Goal: Task Accomplishment & Management: Use online tool/utility

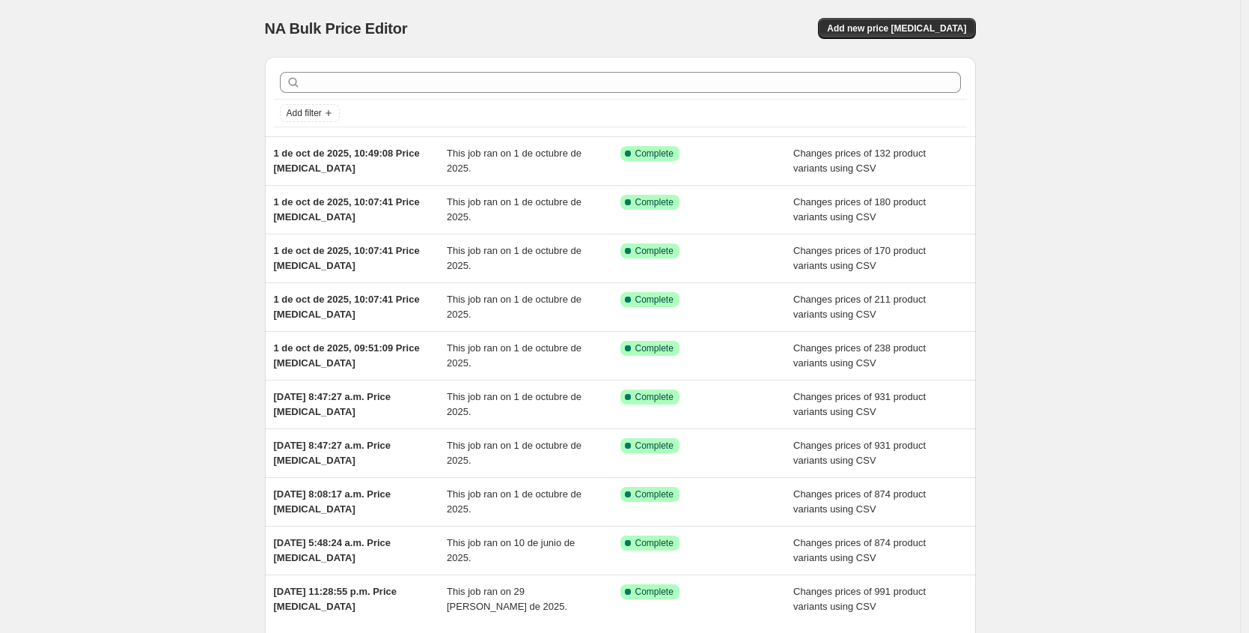
click at [1145, 64] on div "NA Bulk Price Editor. This page is ready NA Bulk Price Editor Add new price [ME…" at bounding box center [620, 385] width 1240 height 771
click at [934, 31] on span "Add new price [MEDICAL_DATA]" at bounding box center [896, 28] width 139 height 12
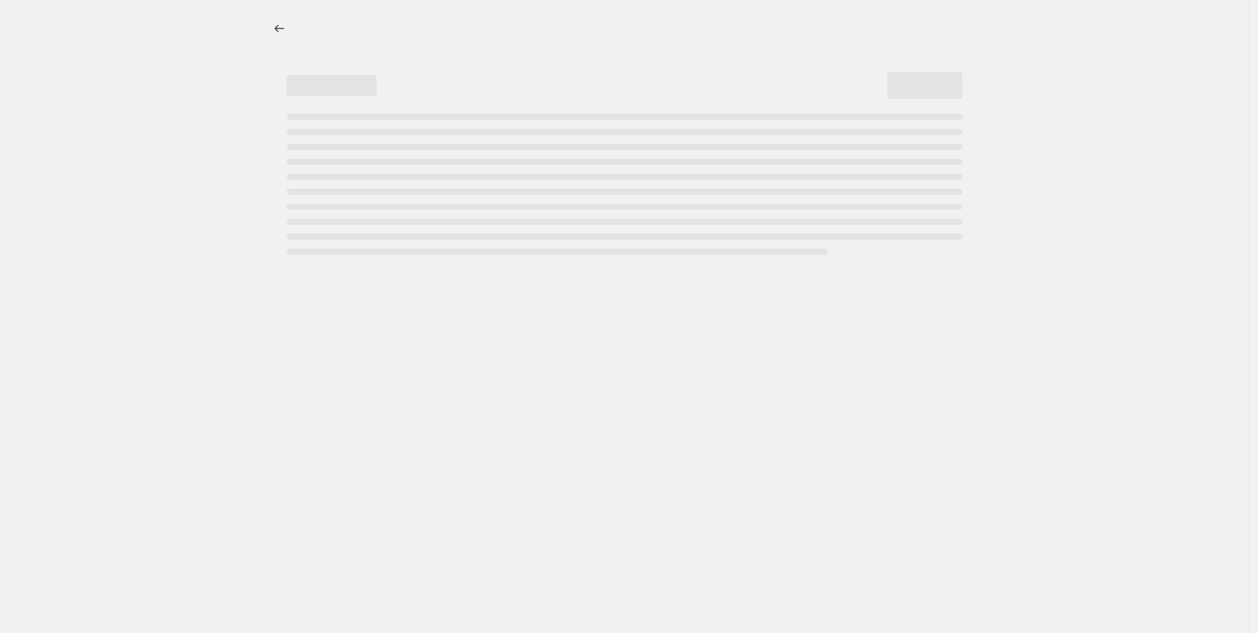
select select "percentage"
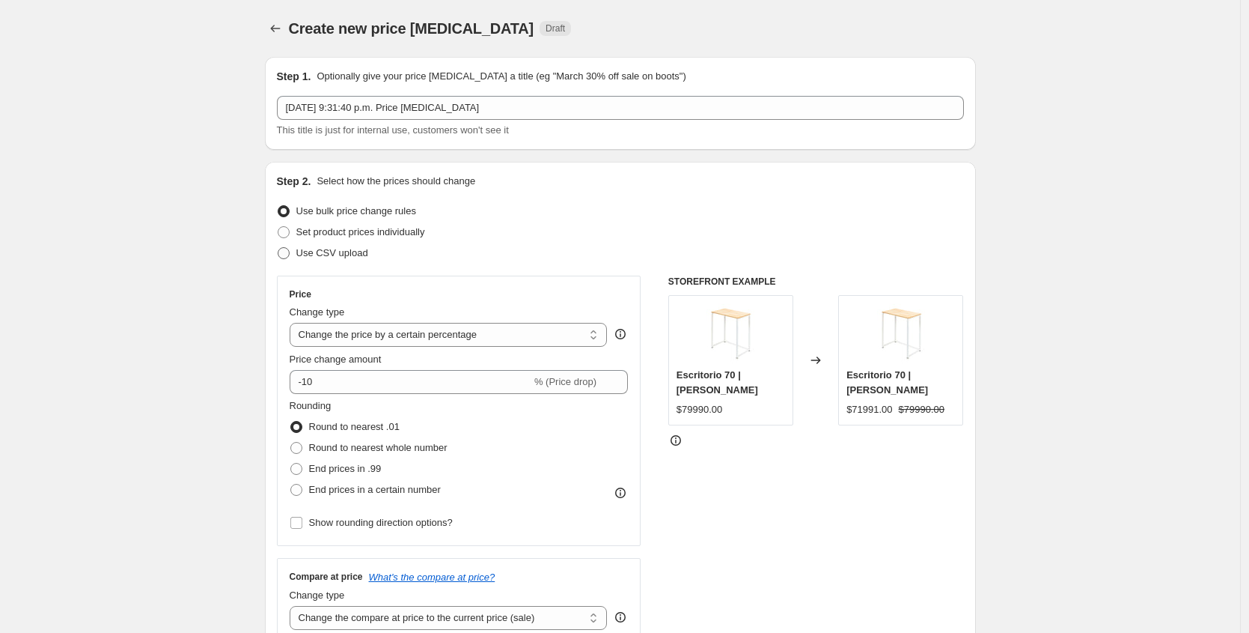
click at [290, 254] on span at bounding box center [284, 253] width 12 height 12
click at [278, 248] on input "Use CSV upload" at bounding box center [278, 247] width 1 height 1
radio input "true"
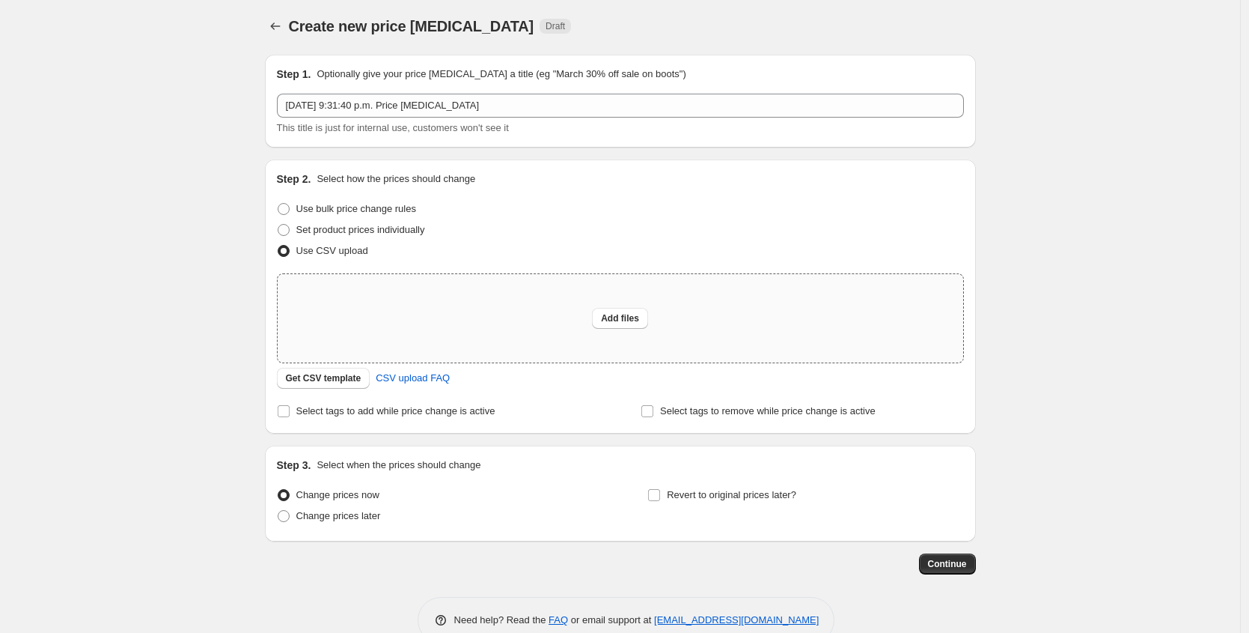
scroll to position [3, 0]
click at [639, 319] on span "Add files" at bounding box center [620, 317] width 38 height 12
type input "C:\fakepath\csv_template_user_58134 - Hoja 1.csv"
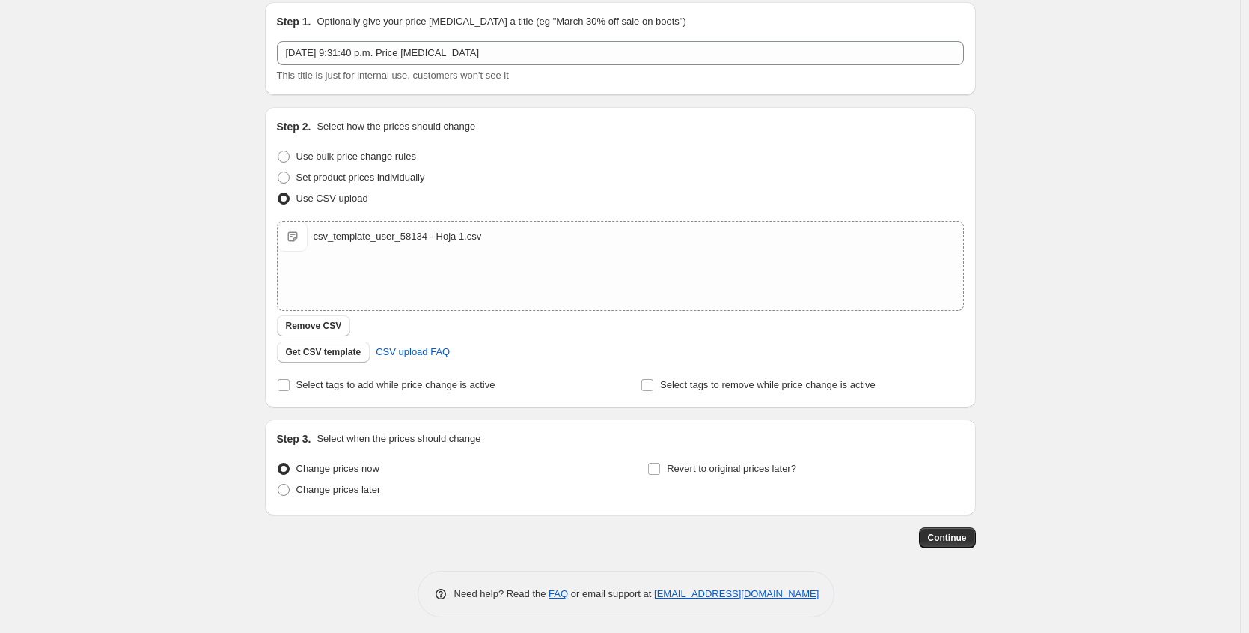
scroll to position [61, 0]
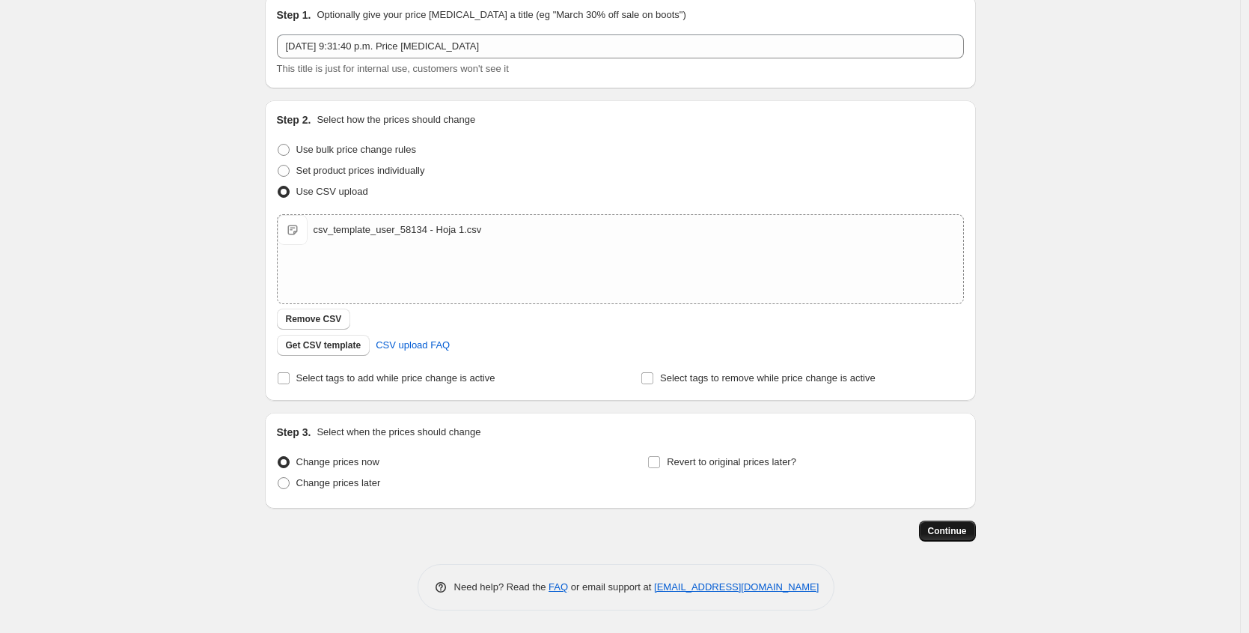
click at [949, 528] on span "Continue" at bounding box center [947, 531] width 39 height 12
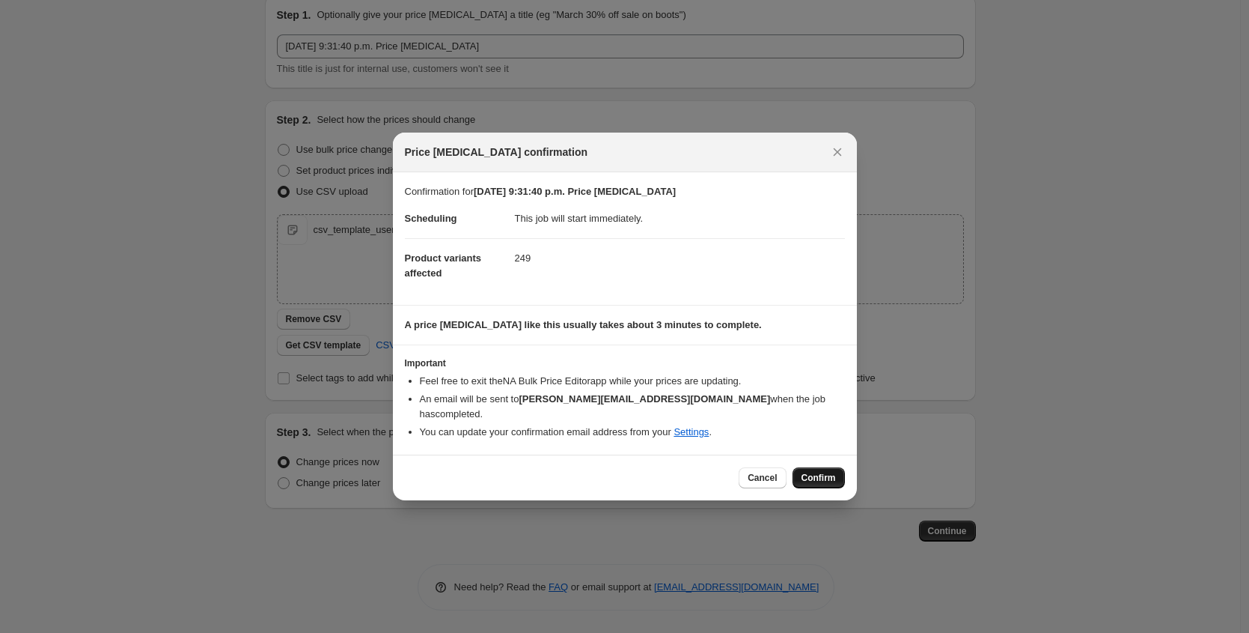
click at [823, 472] on span "Confirm" at bounding box center [819, 478] width 34 height 12
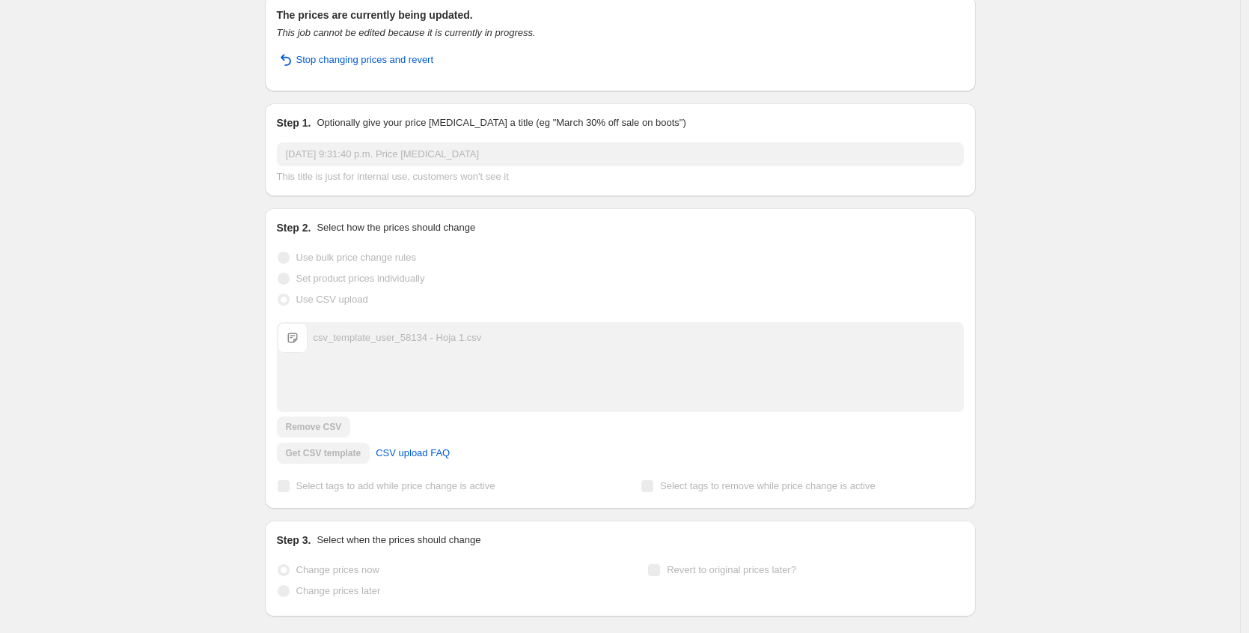
click at [1111, 33] on div "[DATE] 9:31:40 p.m. Price [MEDICAL_DATA]. This page is ready [DATE] 9:31:40 p.m…" at bounding box center [620, 323] width 1240 height 769
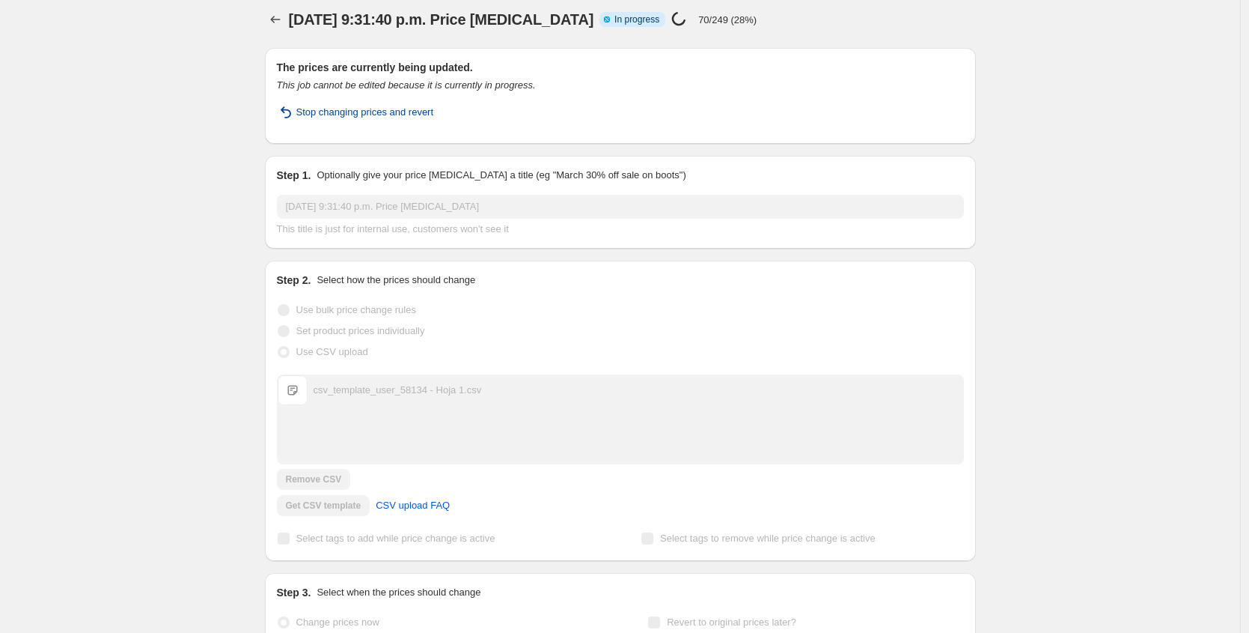
scroll to position [0, 0]
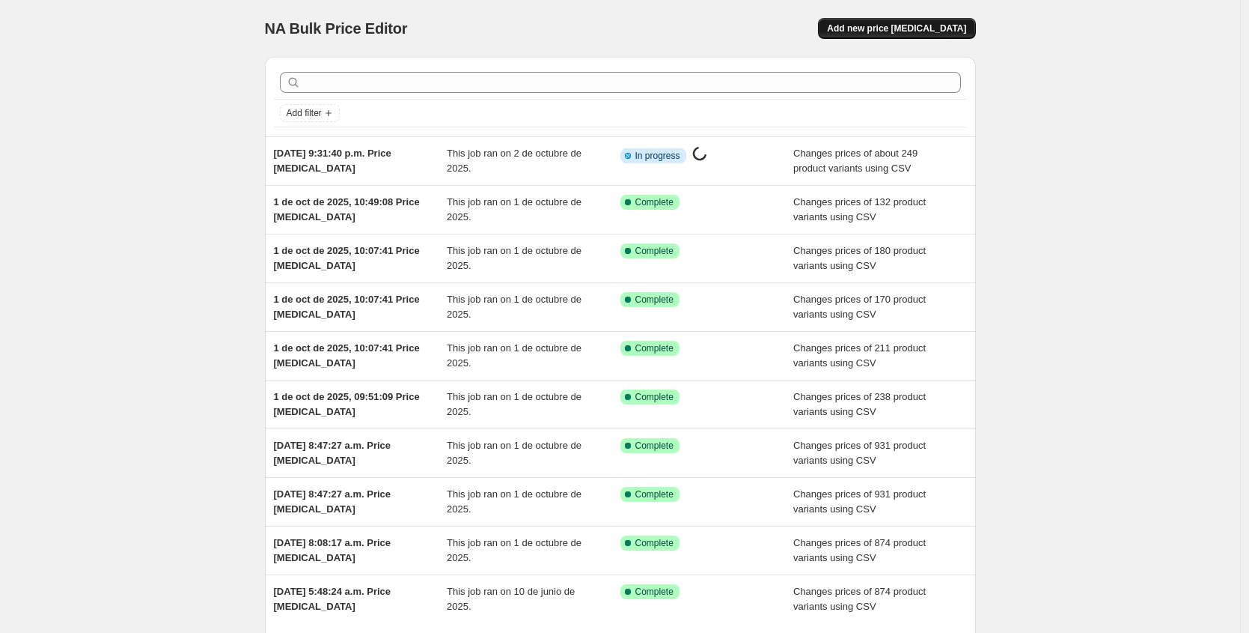
click at [904, 30] on span "Add new price [MEDICAL_DATA]" at bounding box center [896, 28] width 139 height 12
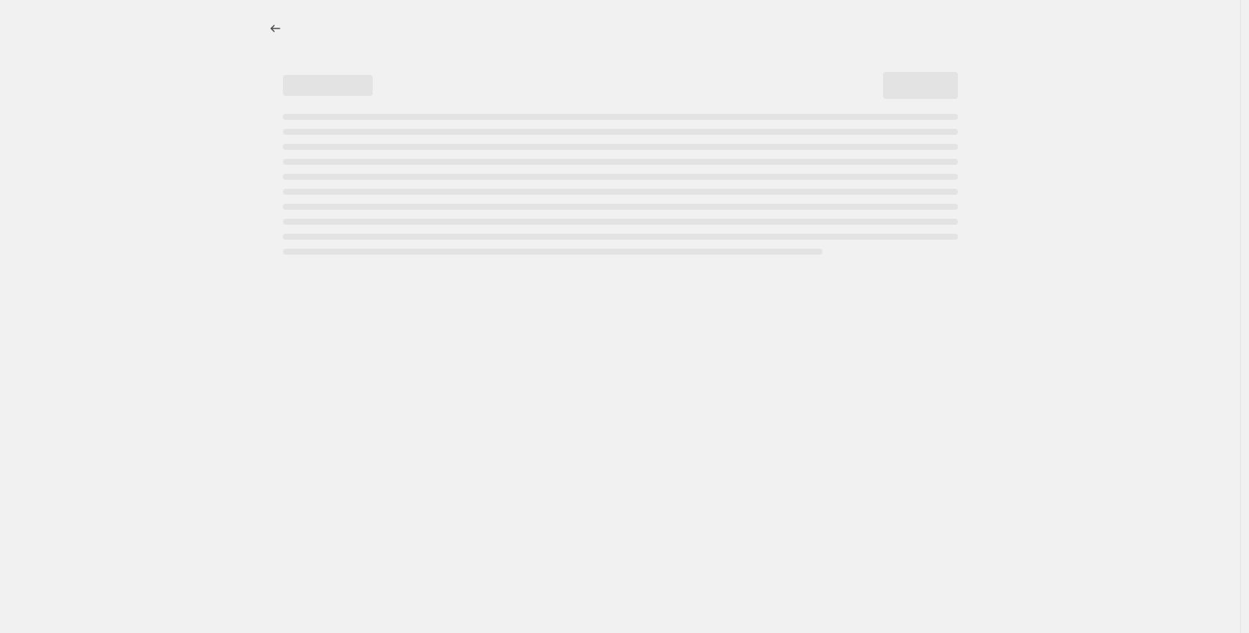
select select "percentage"
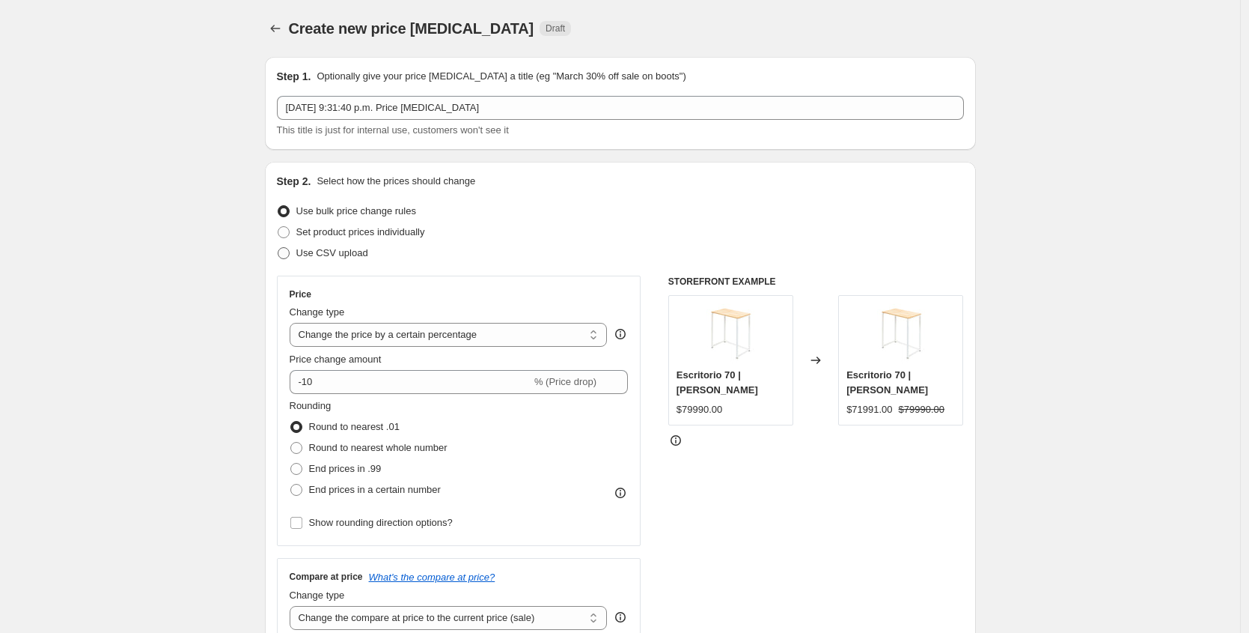
click at [317, 249] on span "Use CSV upload" at bounding box center [332, 252] width 72 height 11
click at [278, 248] on input "Use CSV upload" at bounding box center [278, 247] width 1 height 1
radio input "true"
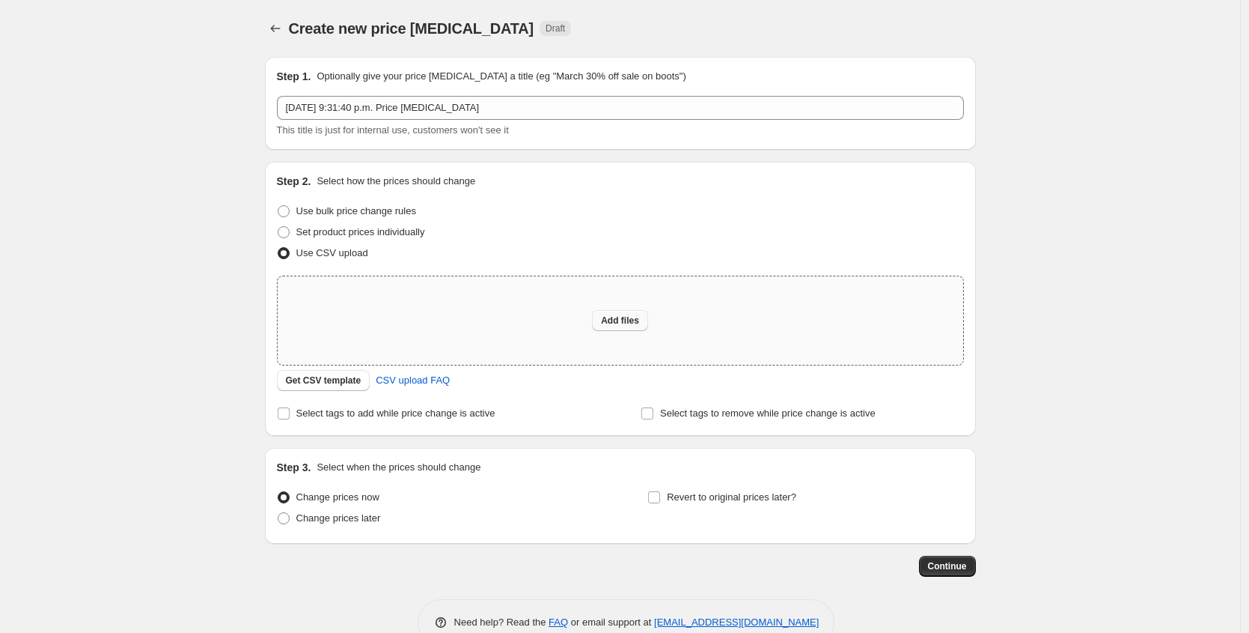
click at [644, 322] on button "Add files" at bounding box center [620, 320] width 56 height 21
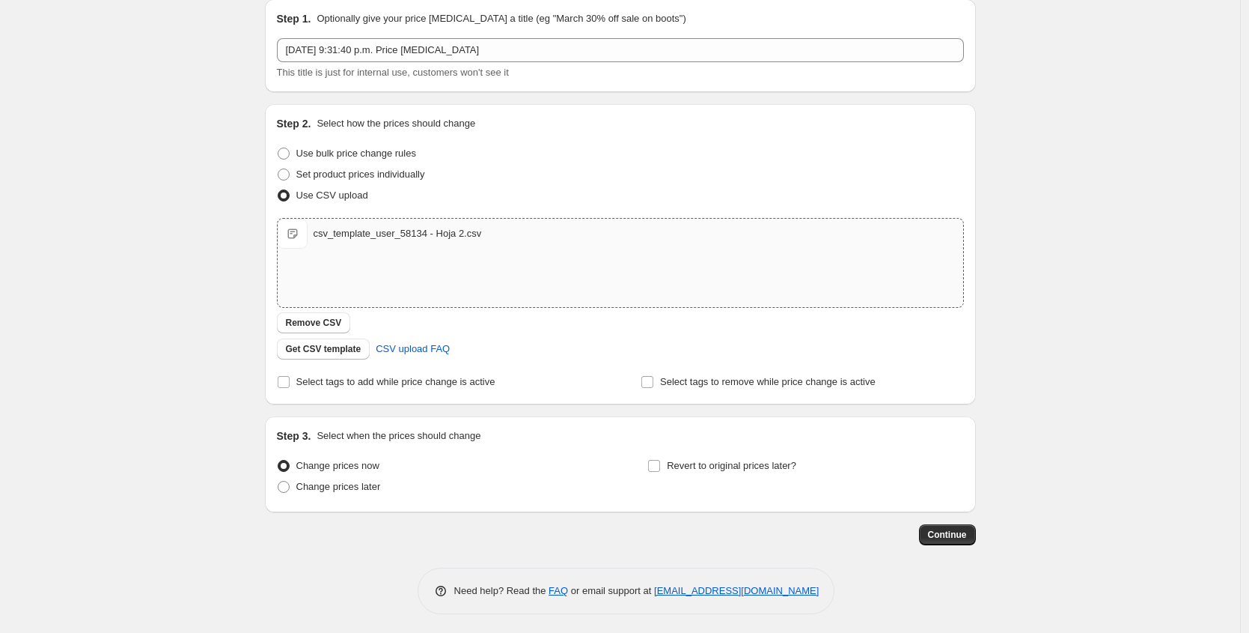
scroll to position [61, 0]
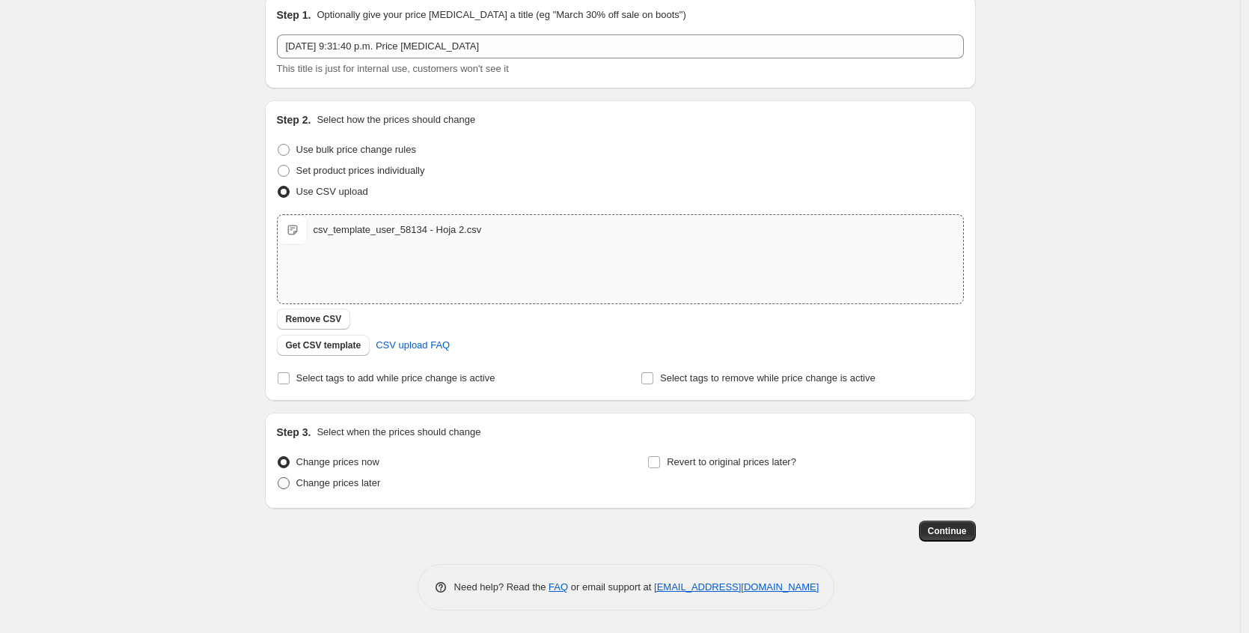
click at [344, 486] on span "Change prices later" at bounding box center [338, 482] width 85 height 11
click at [278, 478] on input "Change prices later" at bounding box center [278, 477] width 1 height 1
radio input "true"
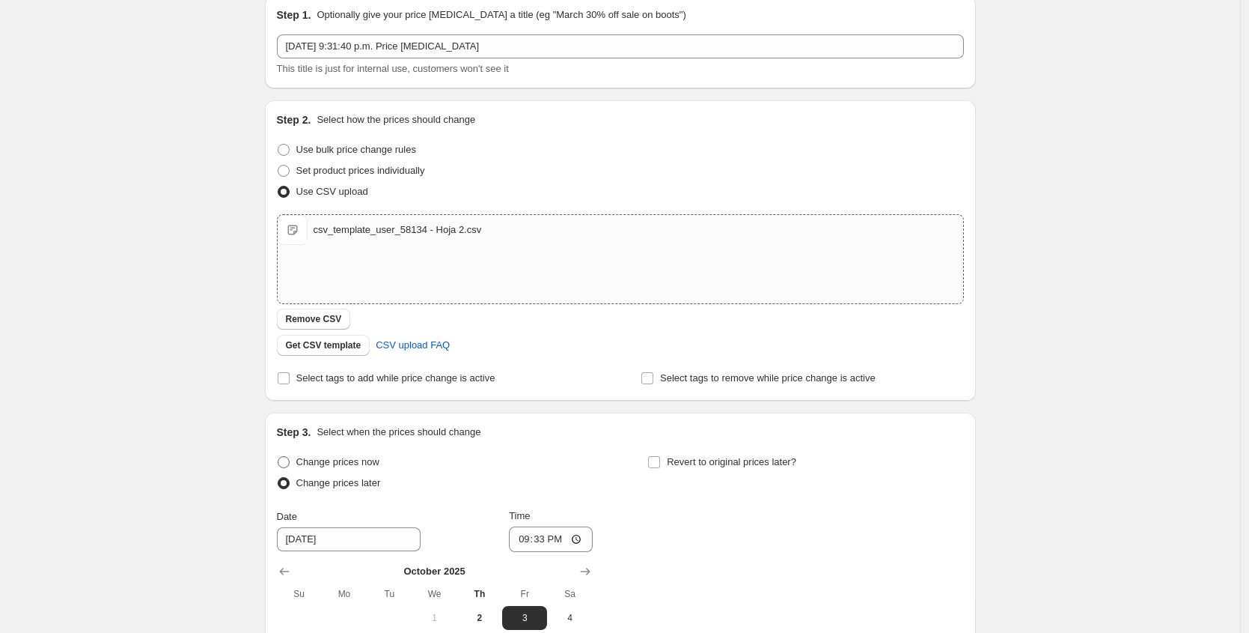
click at [362, 463] on span "Change prices now" at bounding box center [337, 461] width 83 height 11
click at [278, 457] on input "Change prices now" at bounding box center [278, 456] width 1 height 1
radio input "true"
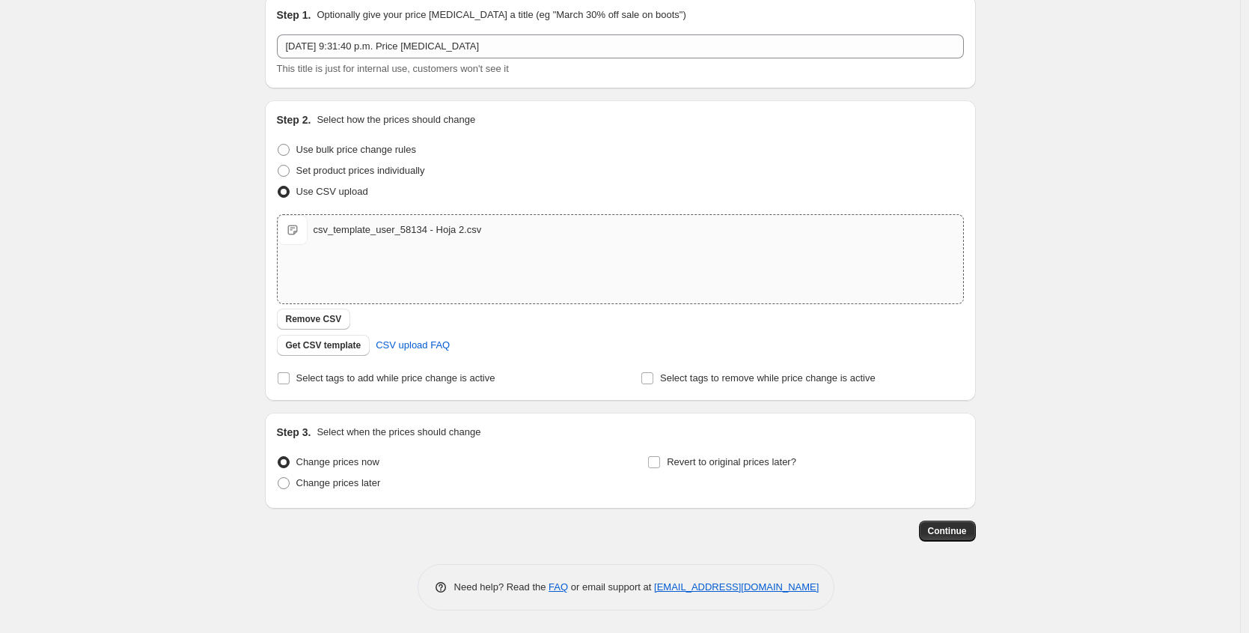
drag, startPoint x: 353, startPoint y: 484, endPoint x: 507, endPoint y: 487, distance: 154.2
click at [353, 484] on span "Change prices later" at bounding box center [338, 482] width 85 height 11
click at [278, 478] on input "Change prices later" at bounding box center [278, 477] width 1 height 1
radio input "true"
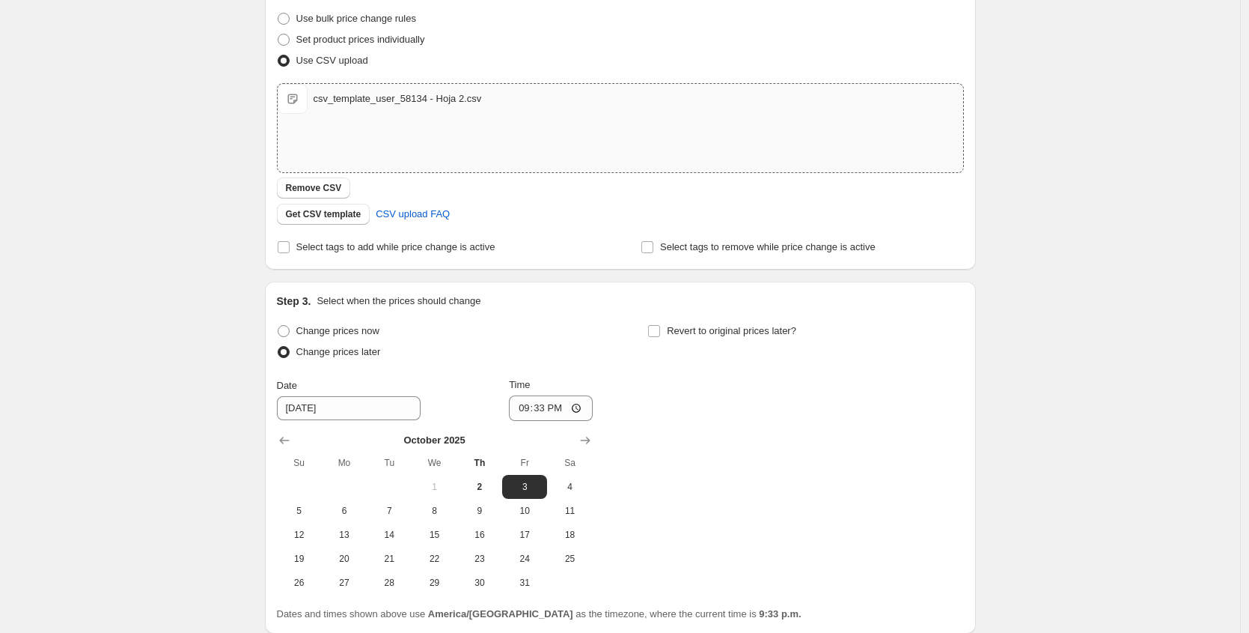
scroll to position [247, 0]
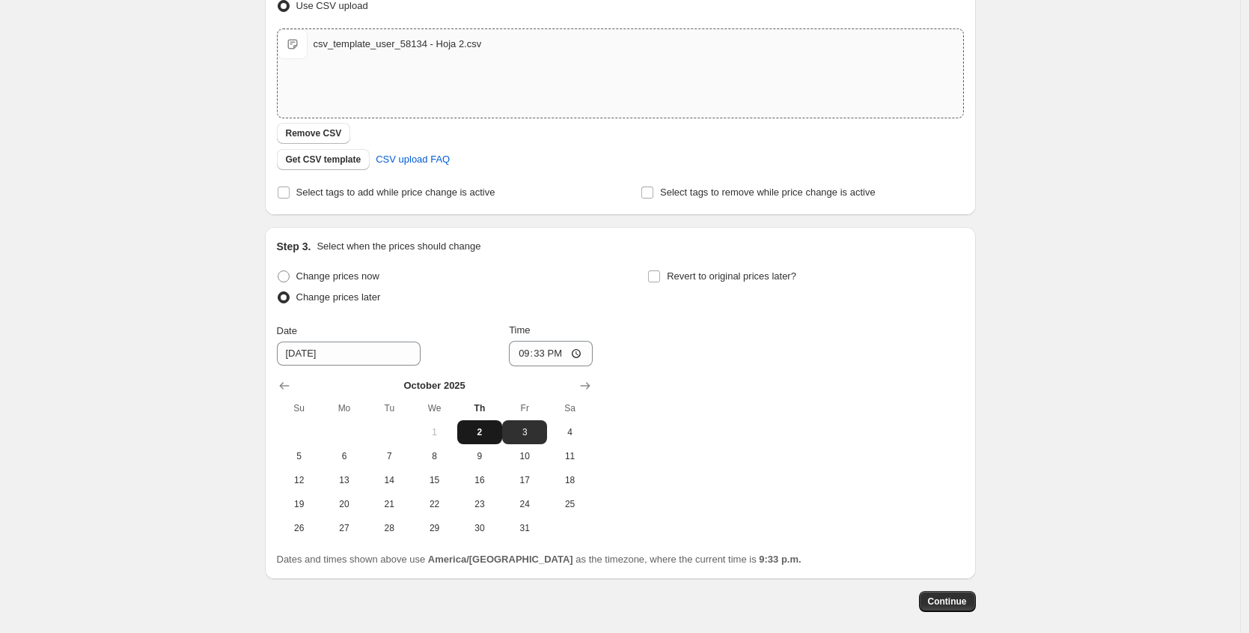
click at [482, 434] on span "2" at bounding box center [479, 432] width 33 height 12
type input "[DATE]"
click at [543, 355] on input "21:33" at bounding box center [551, 353] width 84 height 25
click at [535, 352] on input "21:33" at bounding box center [551, 353] width 84 height 25
type input "21:37"
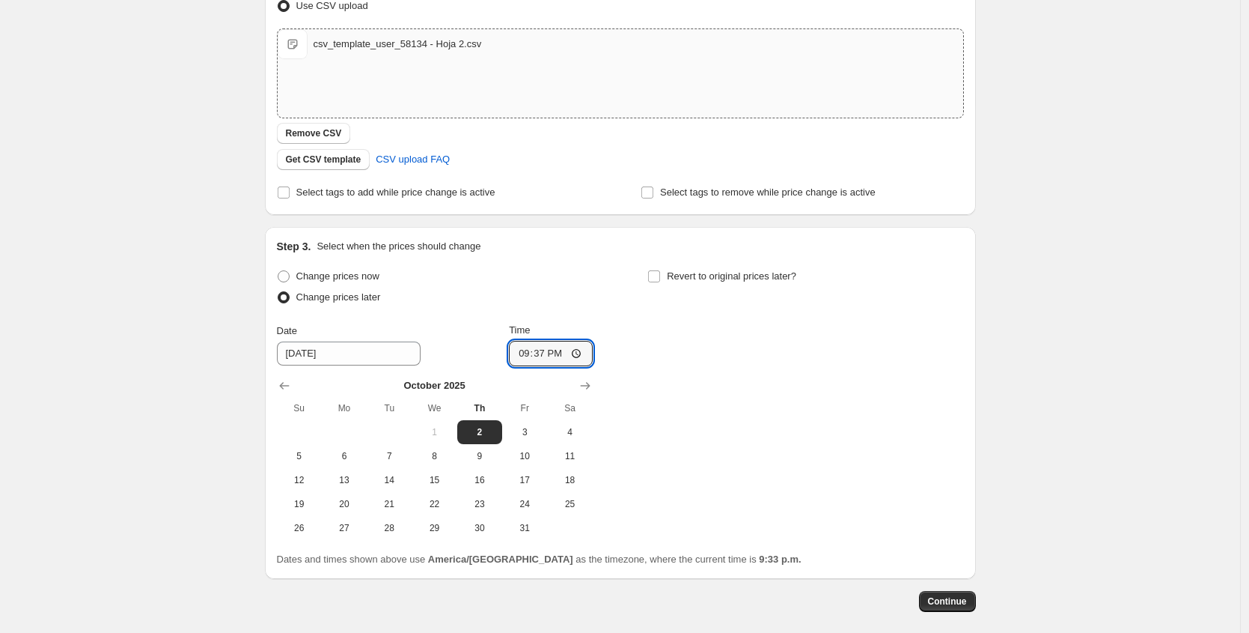
click at [818, 386] on div "Change prices now Change prices later Date [DATE] Time 21:37 [DATE] Su Mo Tu We…" at bounding box center [620, 403] width 687 height 274
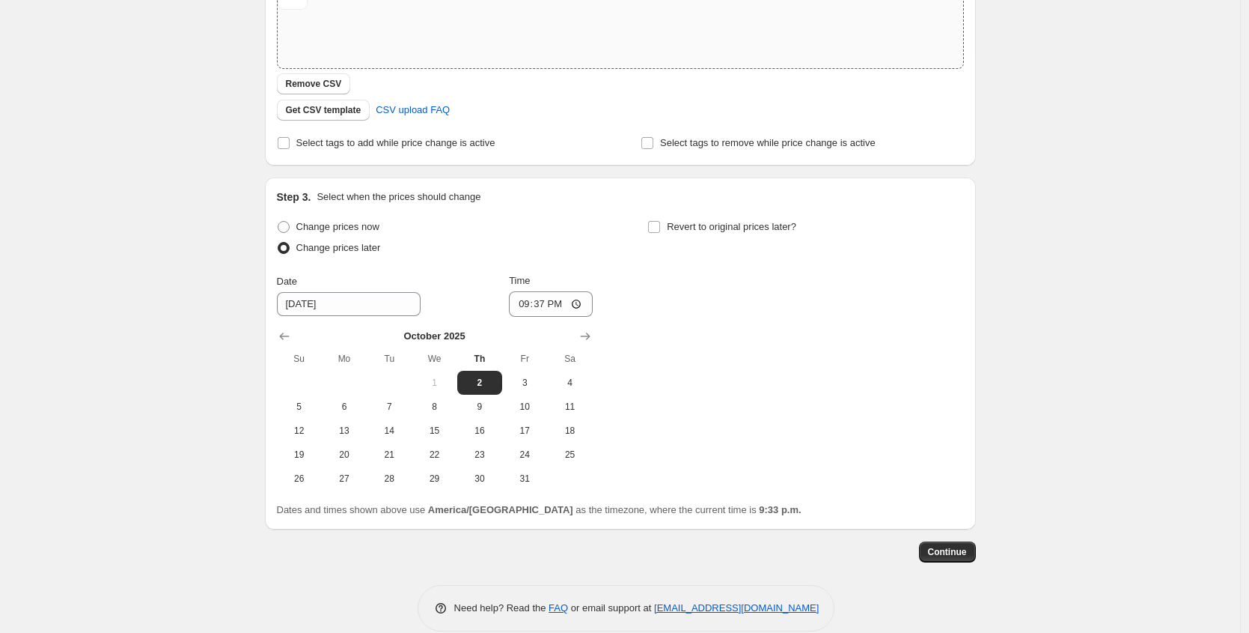
scroll to position [317, 0]
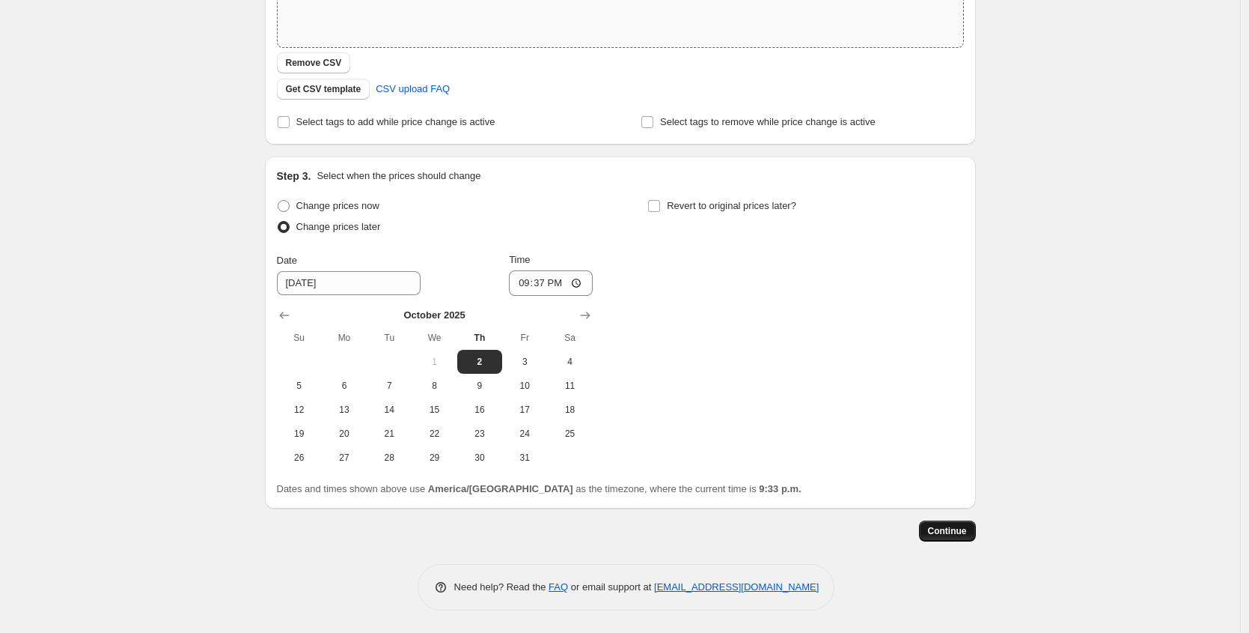
click at [946, 535] on span "Continue" at bounding box center [947, 531] width 39 height 12
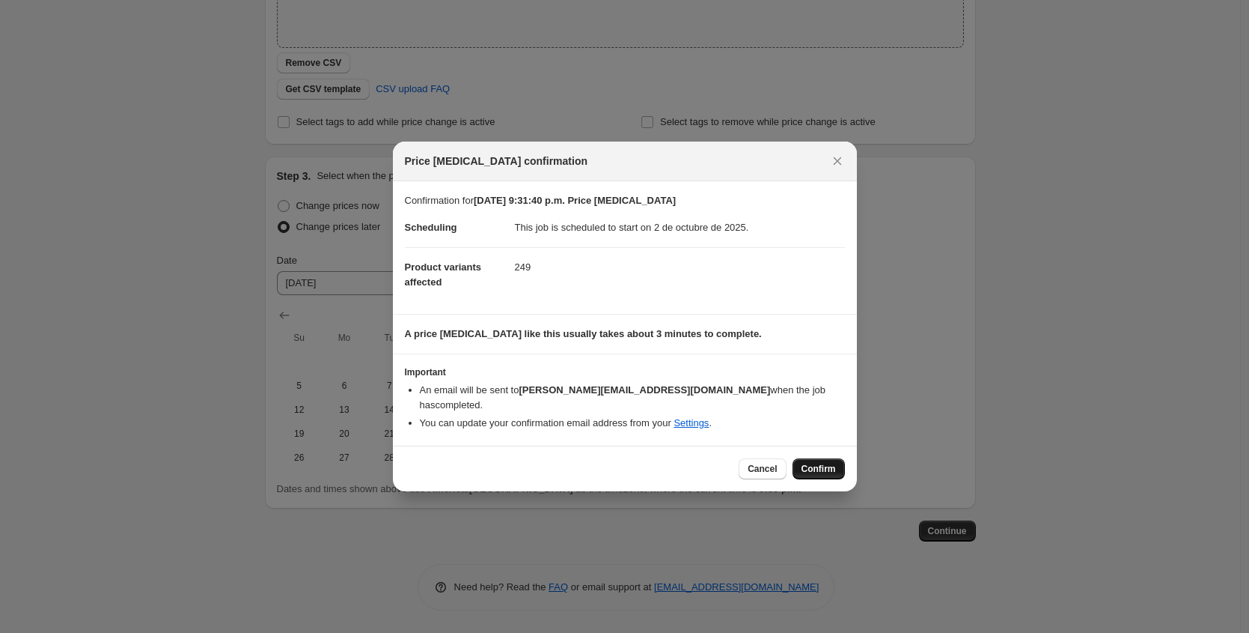
click at [819, 463] on span "Confirm" at bounding box center [819, 469] width 34 height 12
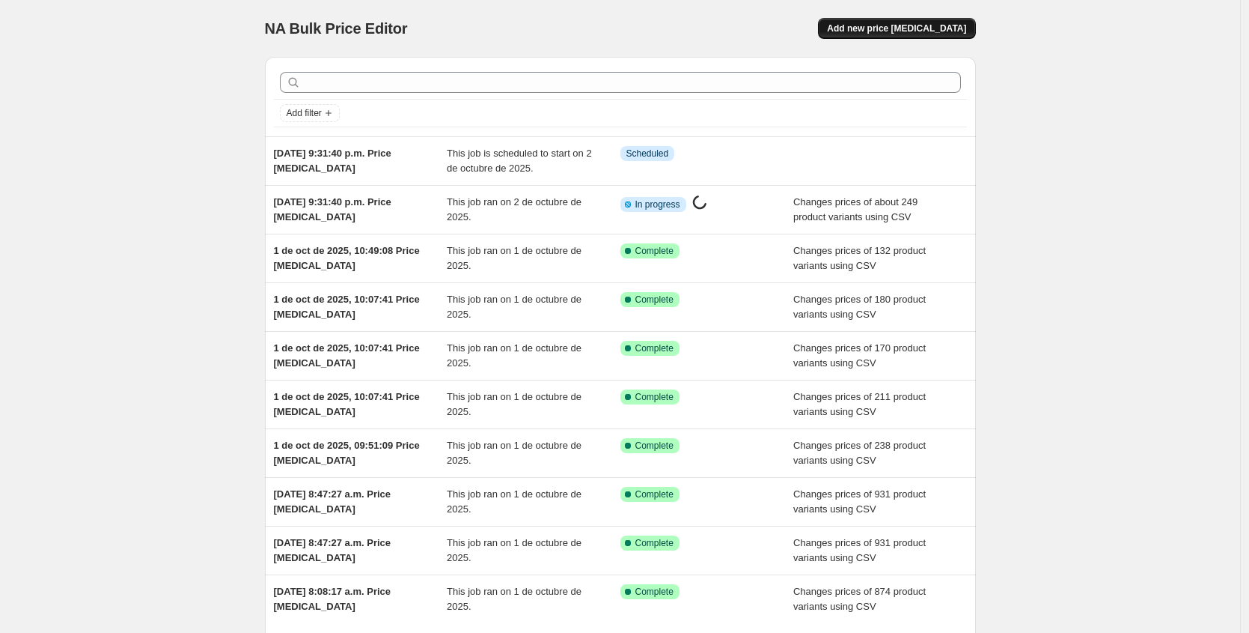
click at [898, 27] on span "Add new price [MEDICAL_DATA]" at bounding box center [896, 28] width 139 height 12
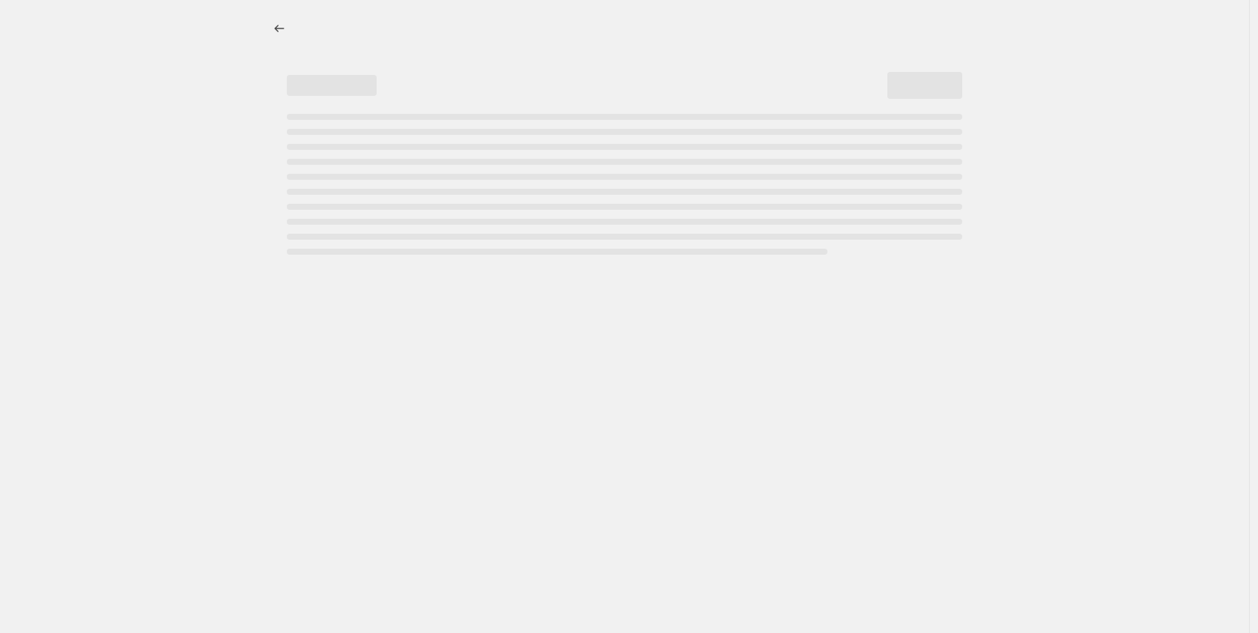
select select "percentage"
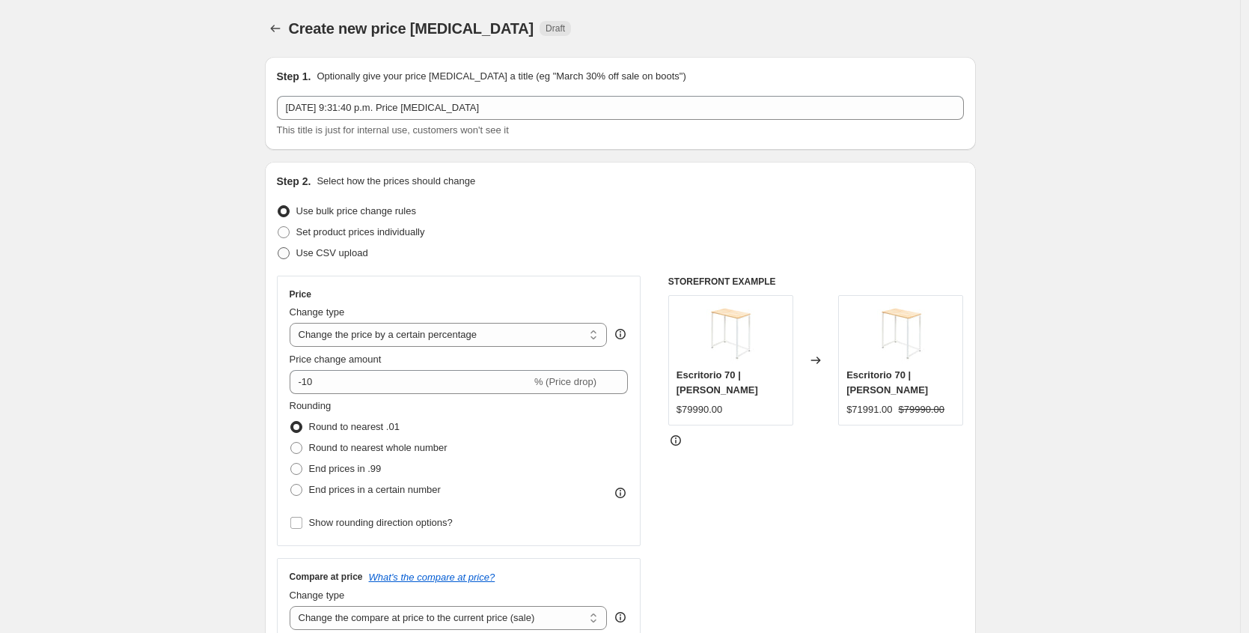
click at [322, 249] on span "Use CSV upload" at bounding box center [332, 252] width 72 height 11
click at [278, 248] on input "Use CSV upload" at bounding box center [278, 247] width 1 height 1
radio input "true"
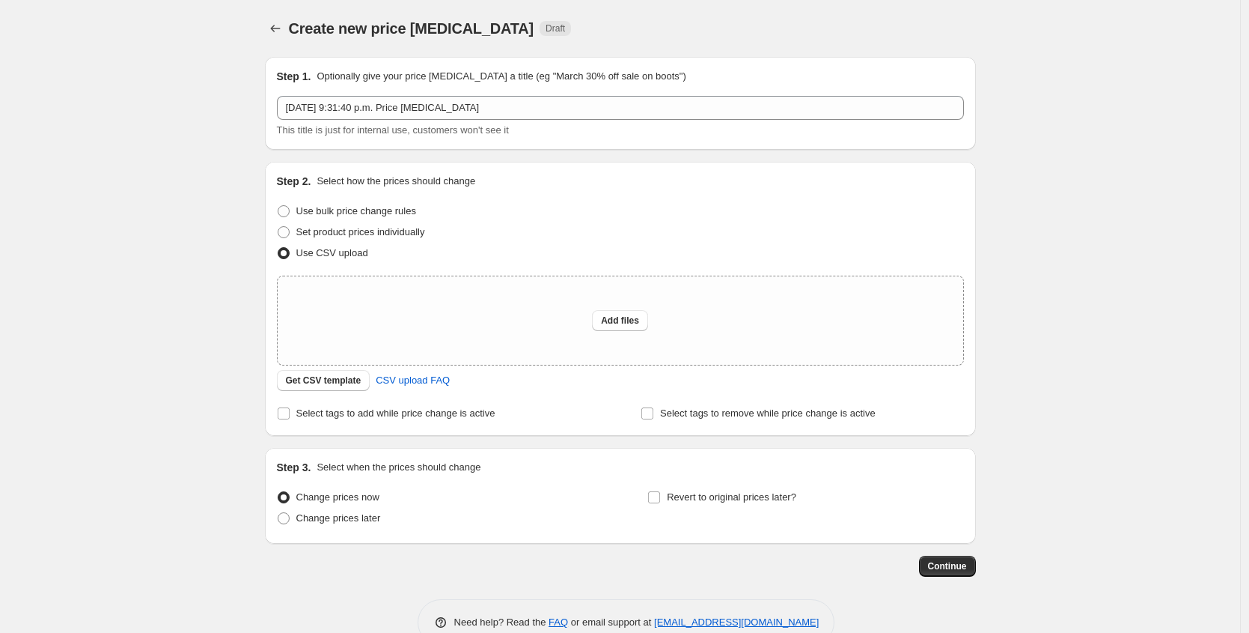
drag, startPoint x: 1075, startPoint y: 20, endPoint x: 1071, endPoint y: 5, distance: 15.6
click at [1075, 20] on div "Create new price [MEDICAL_DATA]. This page is ready Create new price [MEDICAL_D…" at bounding box center [620, 334] width 1240 height 668
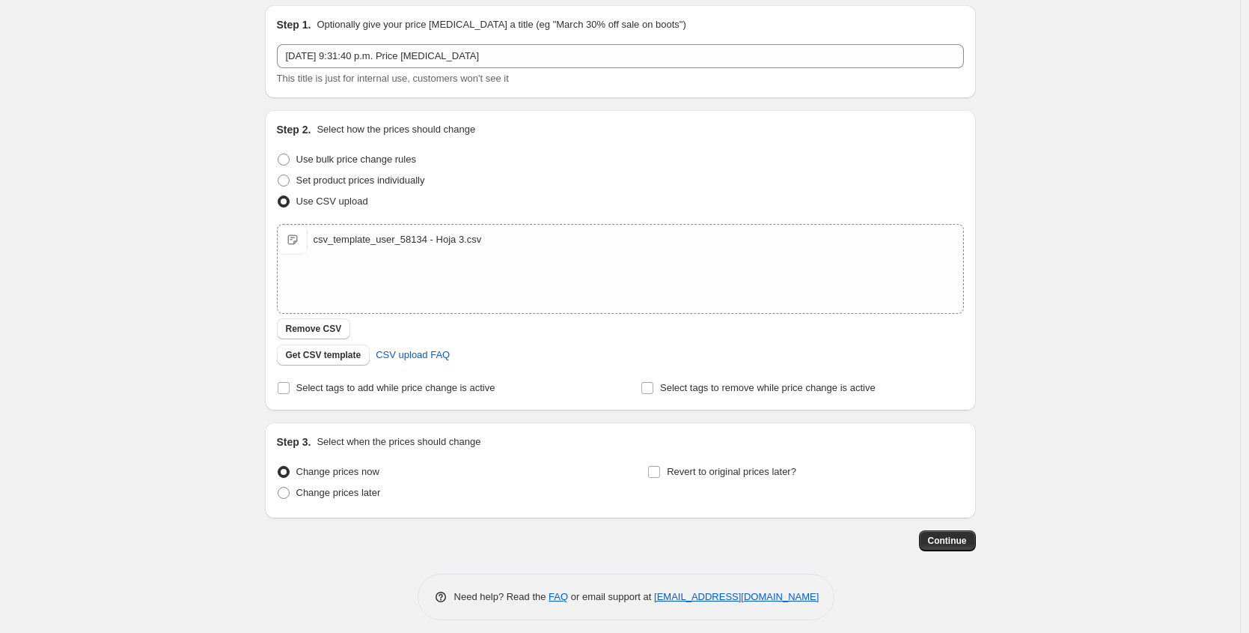
scroll to position [61, 0]
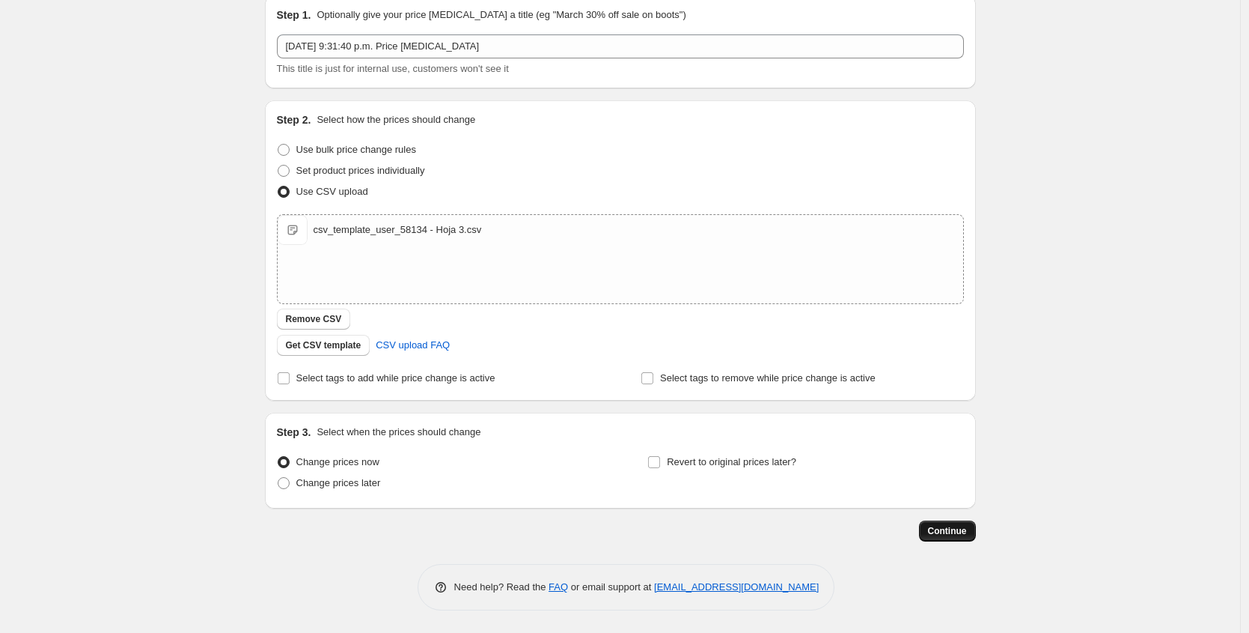
click at [963, 529] on span "Continue" at bounding box center [947, 531] width 39 height 12
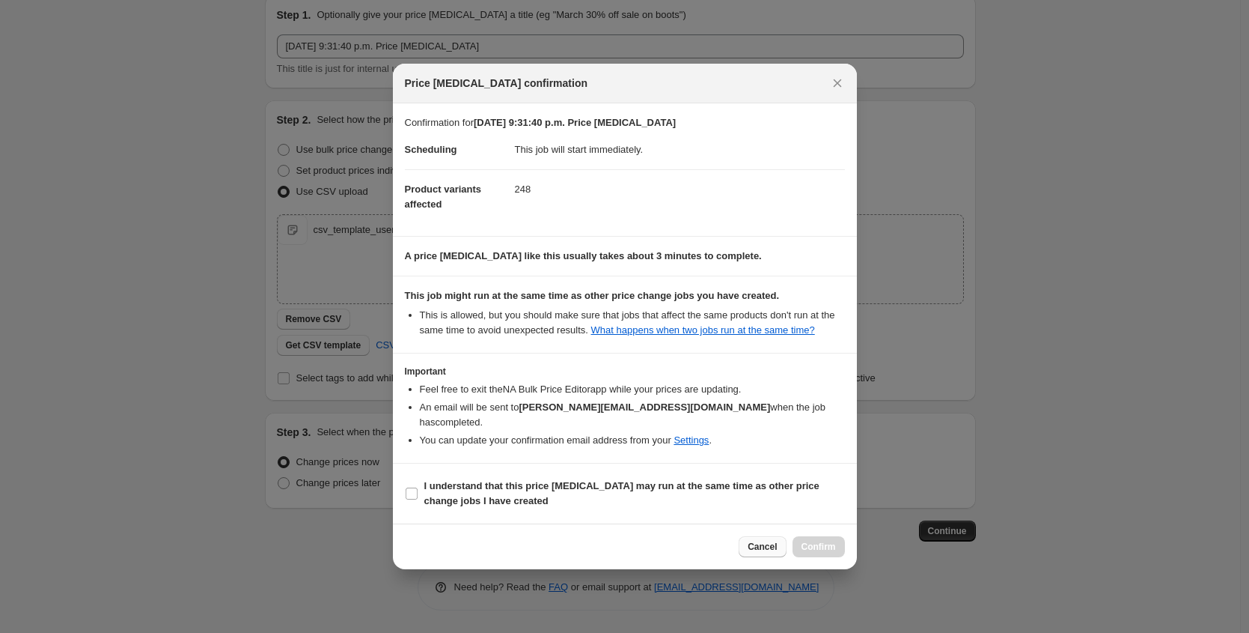
click at [756, 544] on span "Cancel" at bounding box center [762, 547] width 29 height 12
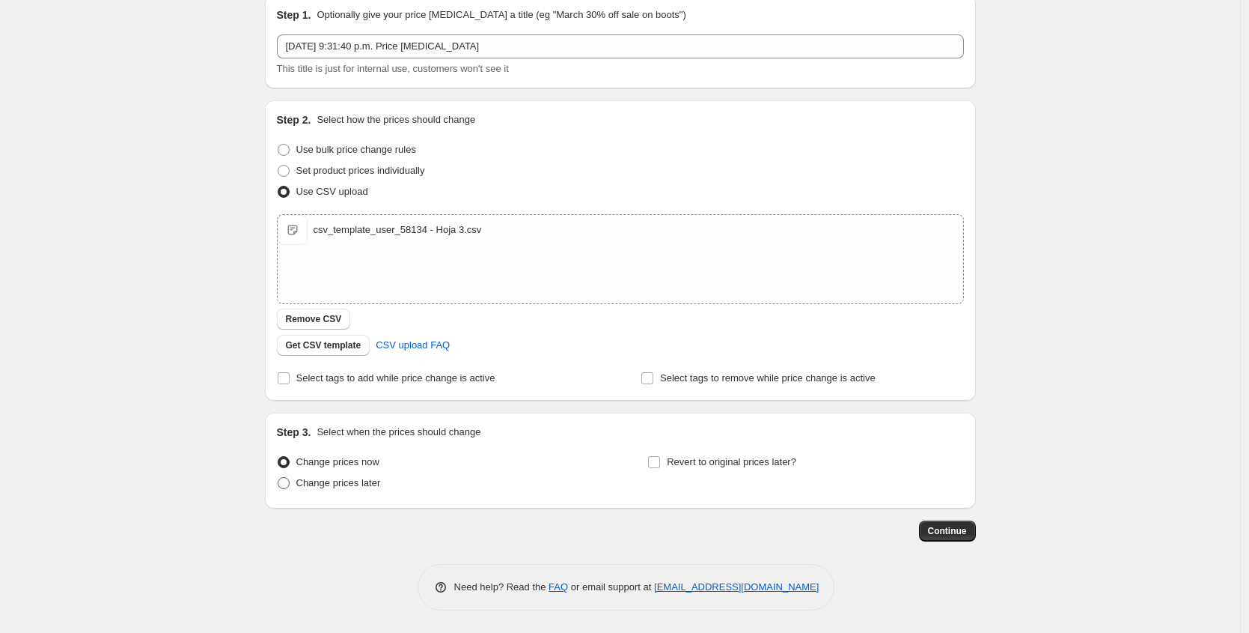
click at [370, 489] on span "Change prices later" at bounding box center [338, 482] width 85 height 15
click at [278, 478] on input "Change prices later" at bounding box center [278, 477] width 1 height 1
radio input "true"
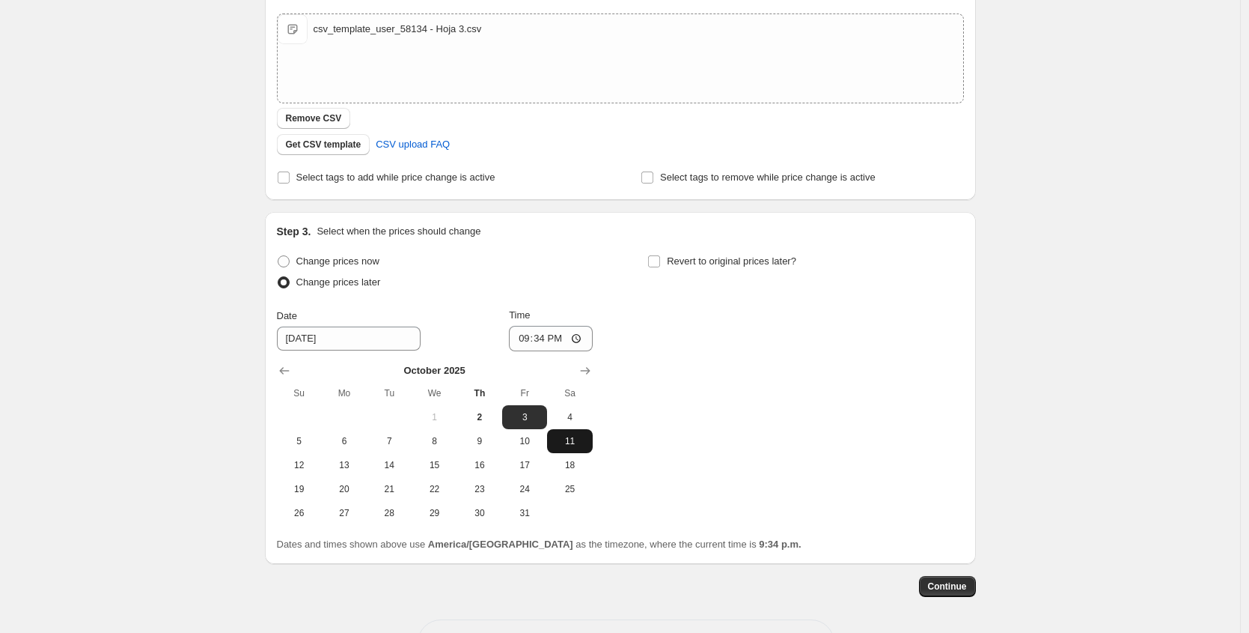
scroll to position [317, 0]
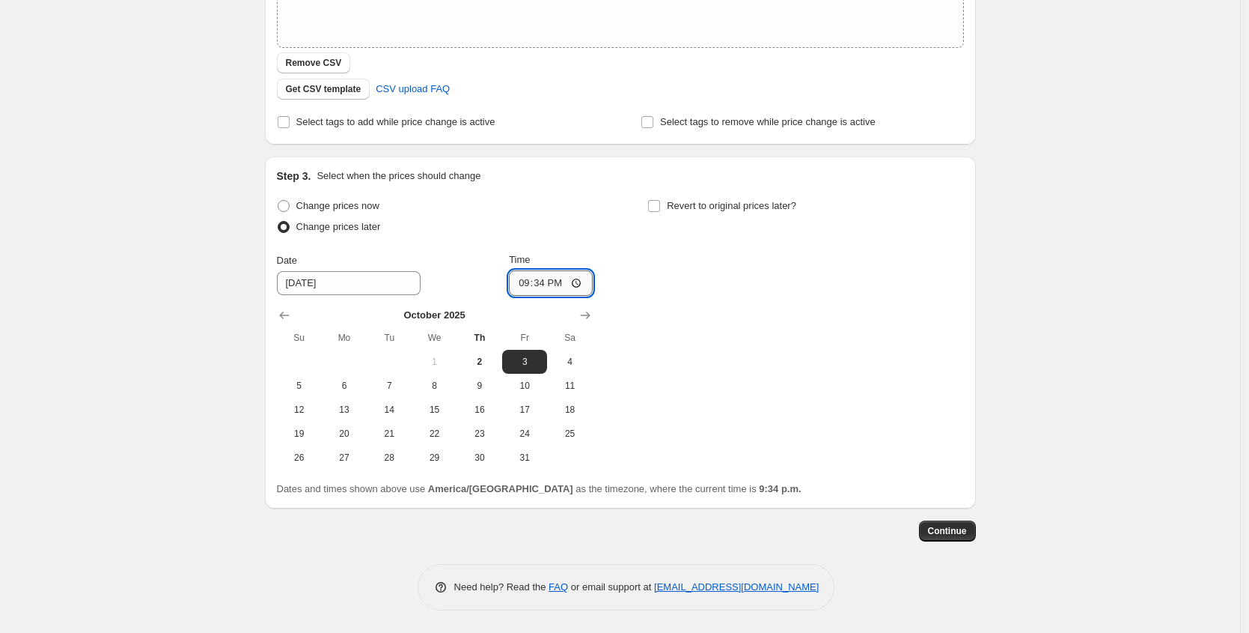
click at [541, 278] on input "21:34" at bounding box center [551, 282] width 84 height 25
click at [492, 363] on span "2" at bounding box center [479, 362] width 33 height 12
type input "[DATE]"
click at [534, 284] on input "21:34" at bounding box center [551, 282] width 84 height 25
type input "21:43"
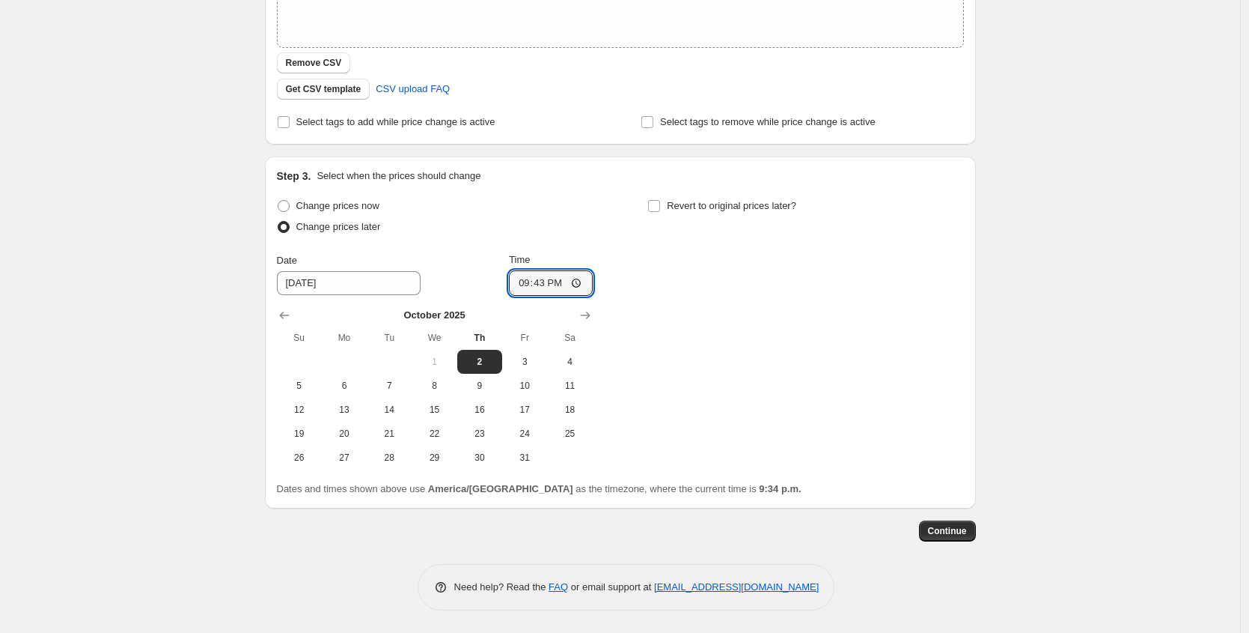
click at [891, 357] on div "Change prices now Change prices later Date [DATE] Time 21:43 [DATE] Su Mo Tu We…" at bounding box center [620, 332] width 687 height 274
click at [953, 532] on span "Continue" at bounding box center [947, 531] width 39 height 12
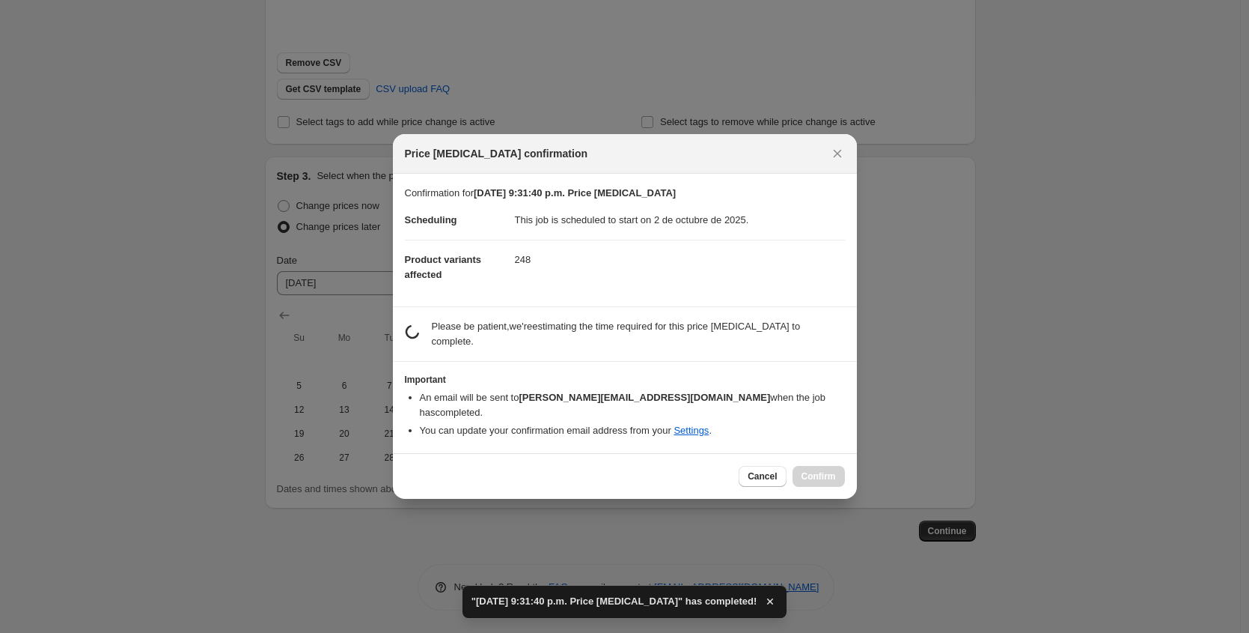
scroll to position [0, 0]
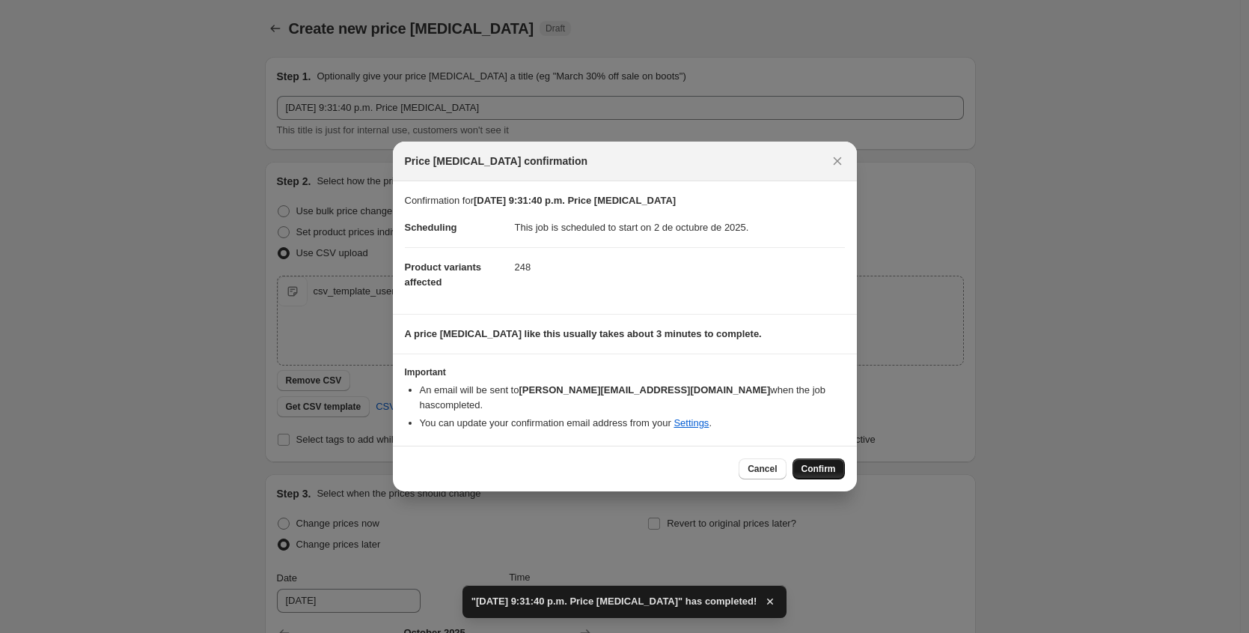
click at [834, 463] on span "Confirm" at bounding box center [819, 469] width 34 height 12
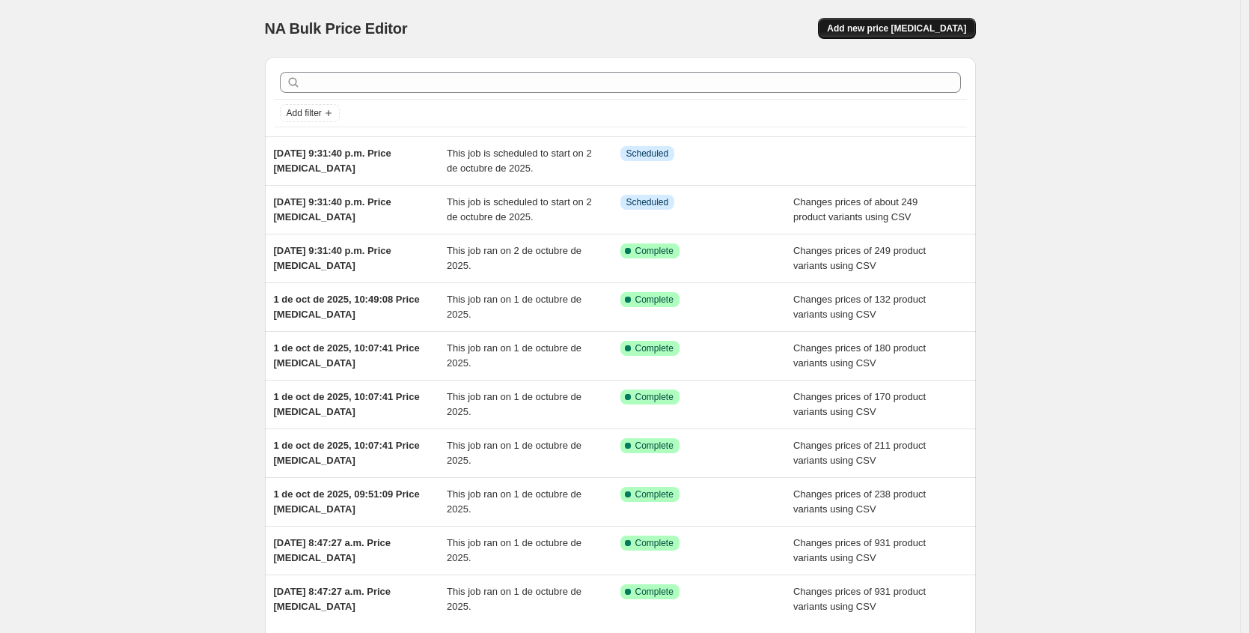
click at [920, 35] on button "Add new price [MEDICAL_DATA]" at bounding box center [896, 28] width 157 height 21
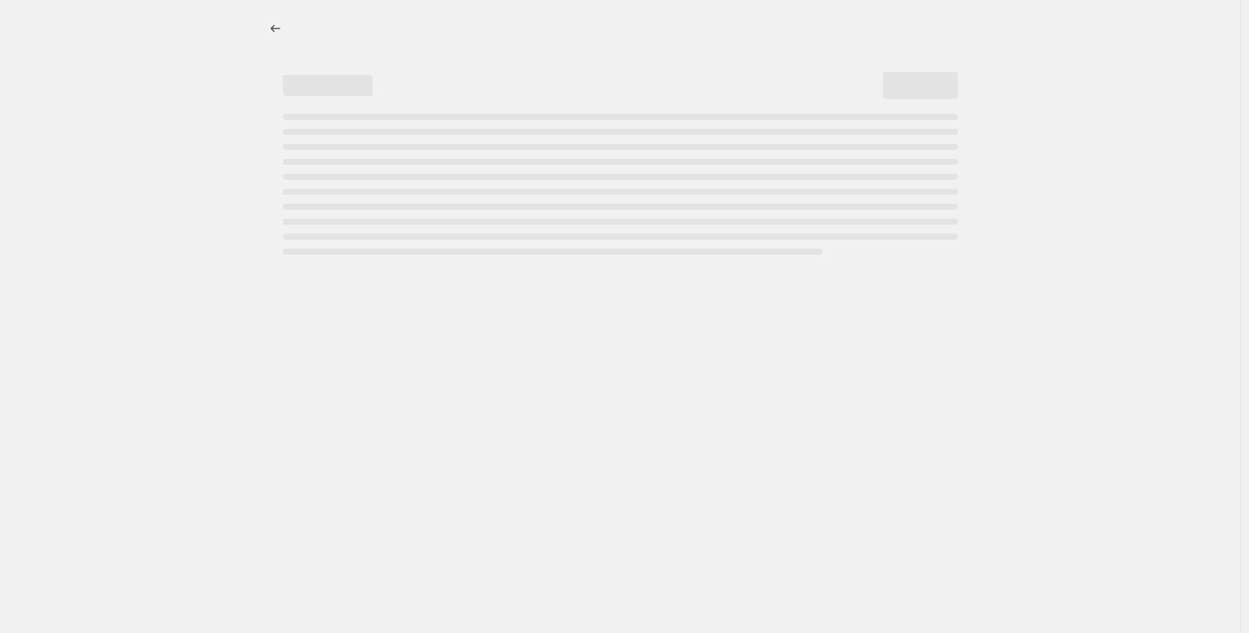
select select "percentage"
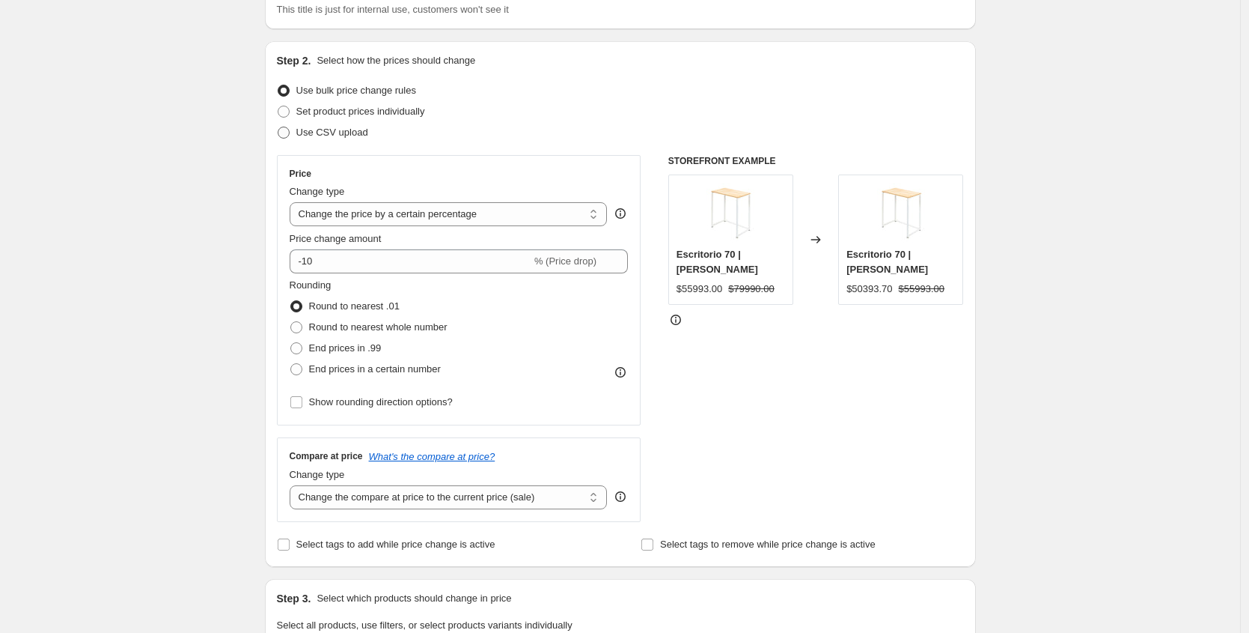
click at [350, 135] on span "Use CSV upload" at bounding box center [332, 132] width 72 height 11
click at [278, 127] on input "Use CSV upload" at bounding box center [278, 127] width 1 height 1
radio input "true"
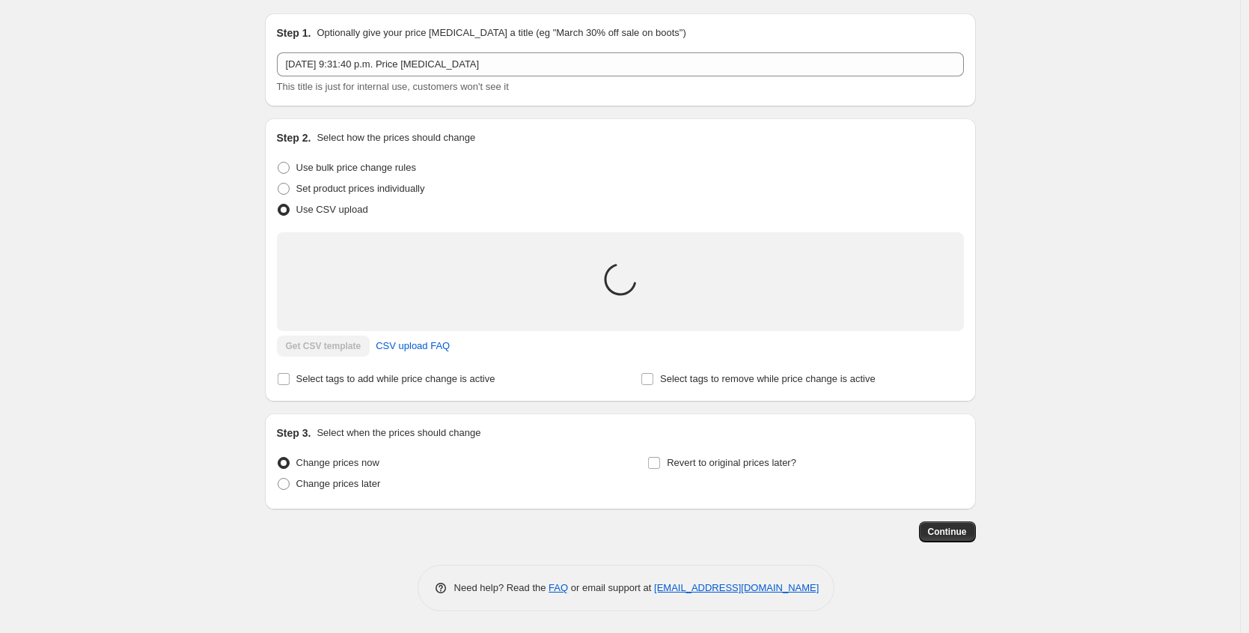
scroll to position [61, 0]
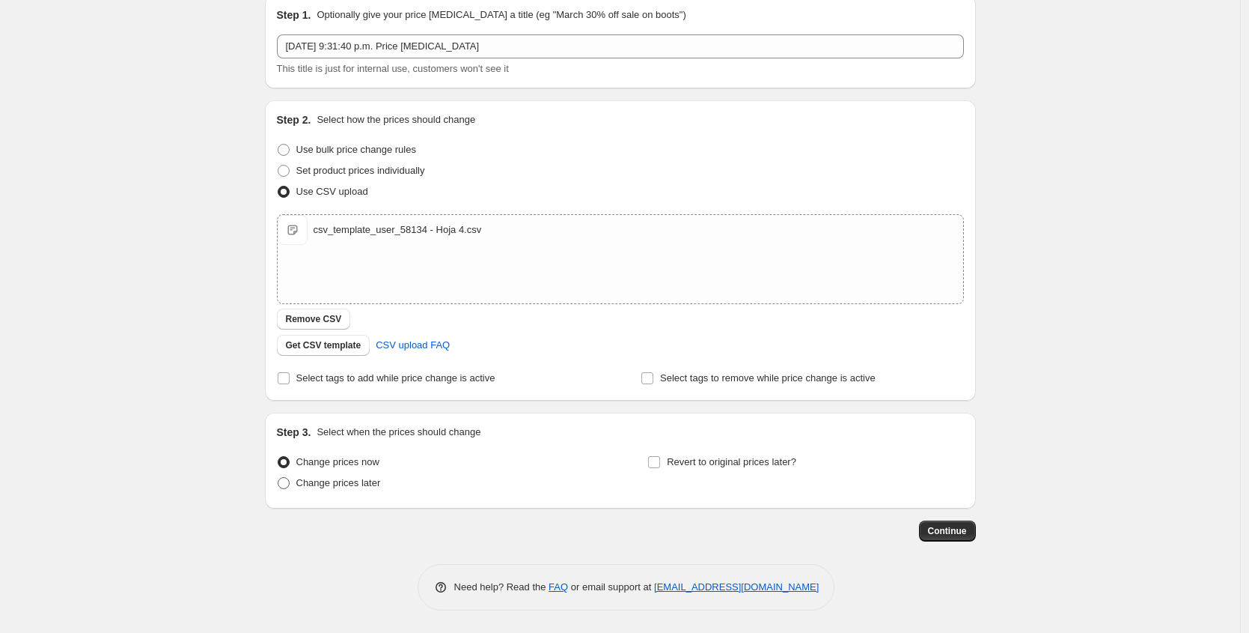
click at [377, 487] on span "Change prices later" at bounding box center [338, 482] width 85 height 11
click at [278, 478] on input "Change prices later" at bounding box center [278, 477] width 1 height 1
radio input "true"
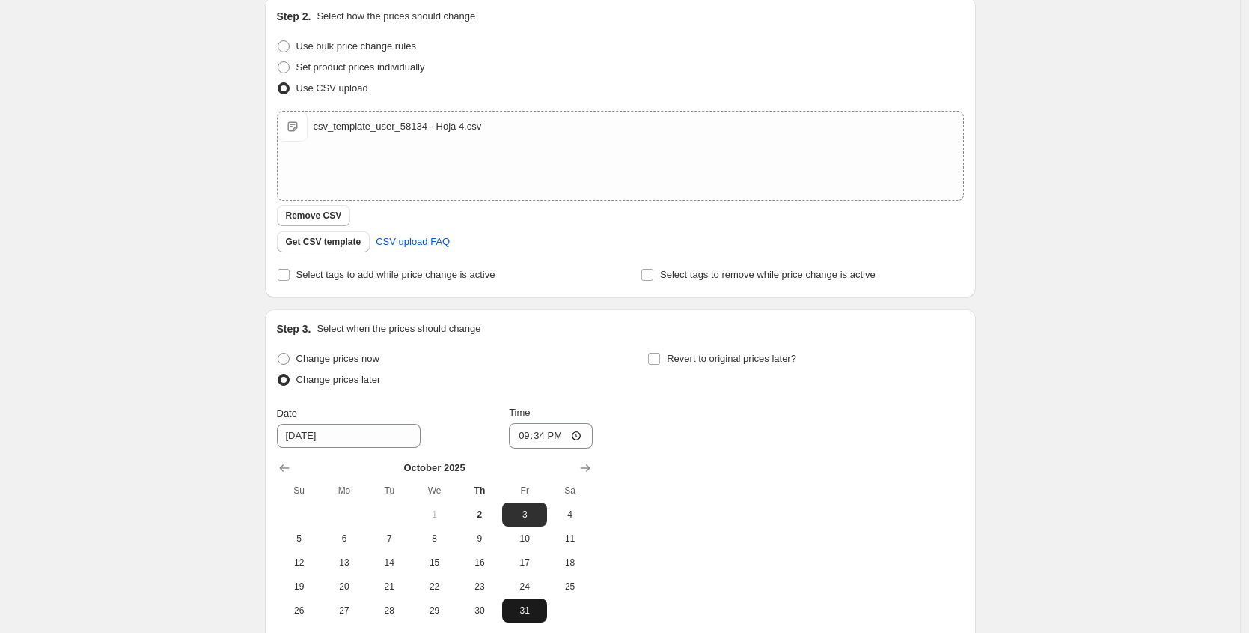
scroll to position [308, 0]
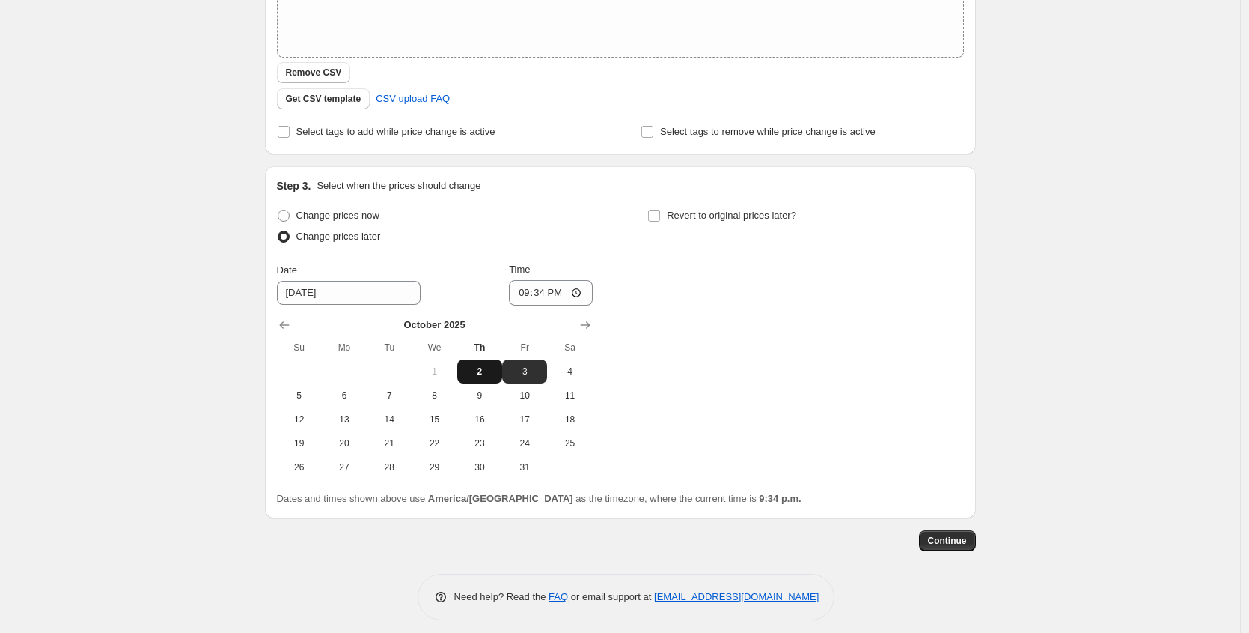
click at [482, 371] on span "2" at bounding box center [479, 371] width 33 height 12
type input "[DATE]"
click at [538, 292] on input "21:34" at bounding box center [551, 292] width 84 height 25
type input "21:50"
drag, startPoint x: 948, startPoint y: 384, endPoint x: 915, endPoint y: 472, distance: 94.3
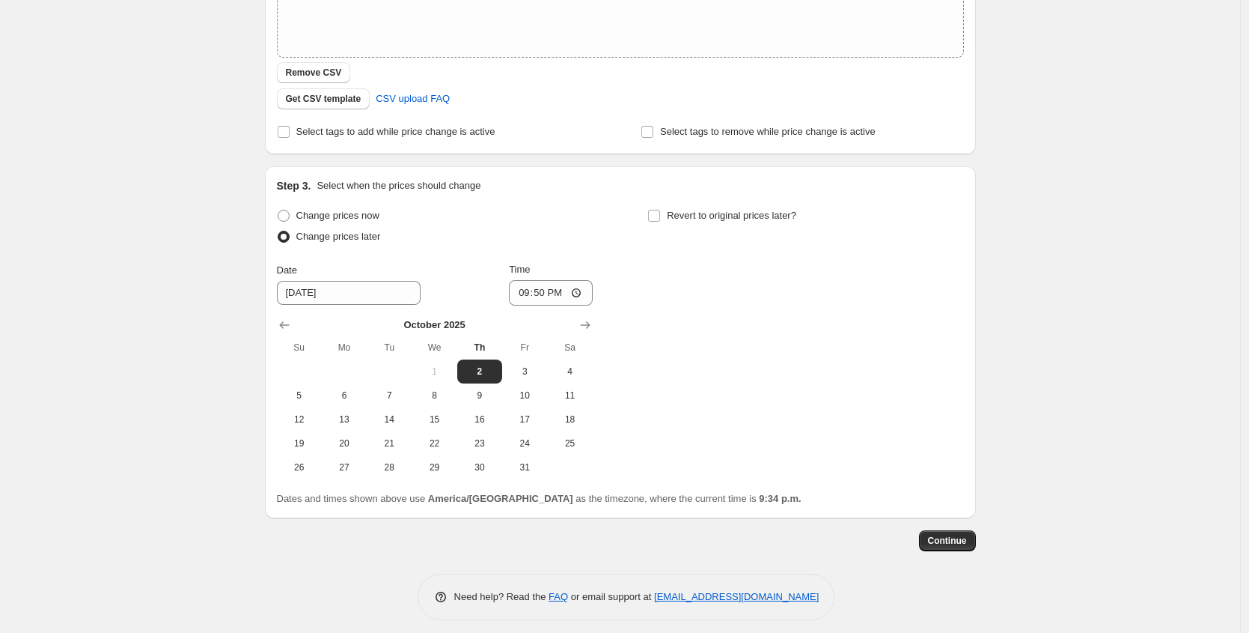
click at [948, 385] on div "Change prices now Change prices later Date [DATE] Time 21:50 [DATE] Su Mo Tu We…" at bounding box center [620, 342] width 687 height 274
click at [946, 543] on span "Continue" at bounding box center [947, 541] width 39 height 12
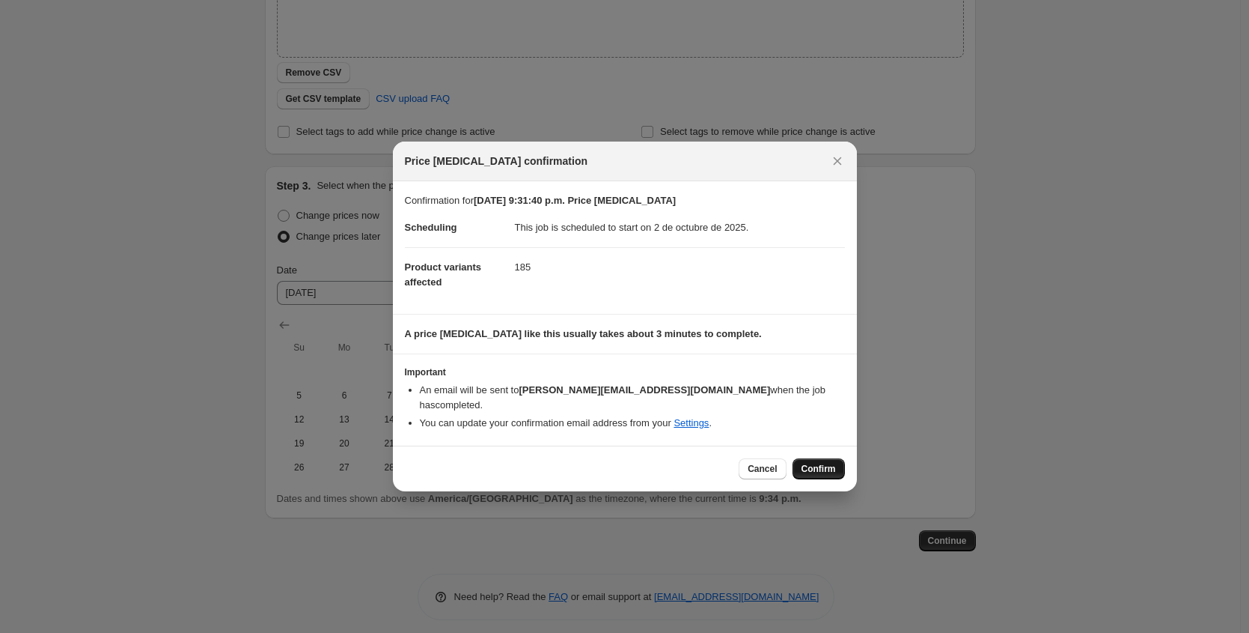
click at [821, 464] on span "Confirm" at bounding box center [819, 469] width 34 height 12
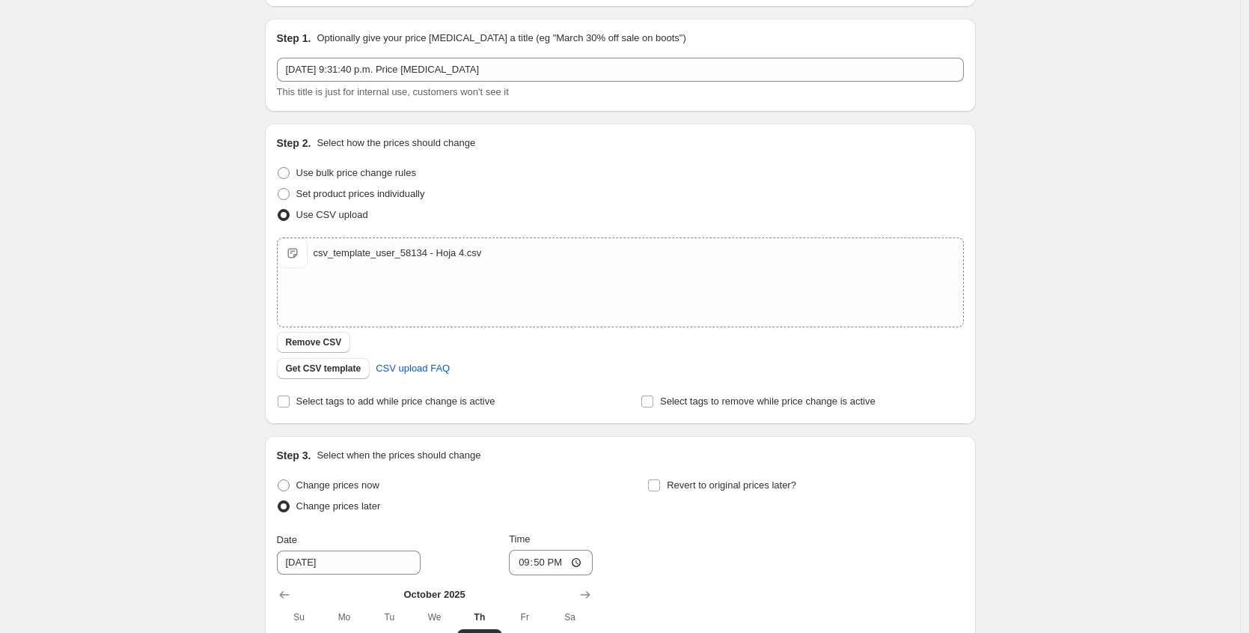
scroll to position [409, 0]
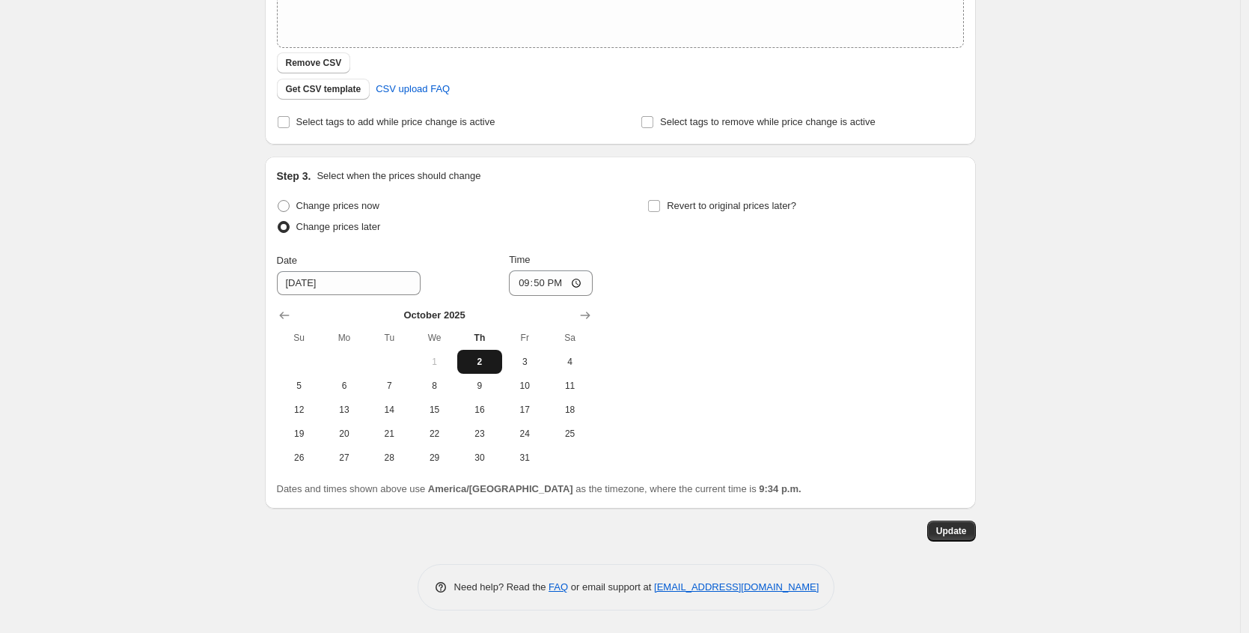
click at [487, 364] on span "2" at bounding box center [479, 362] width 33 height 12
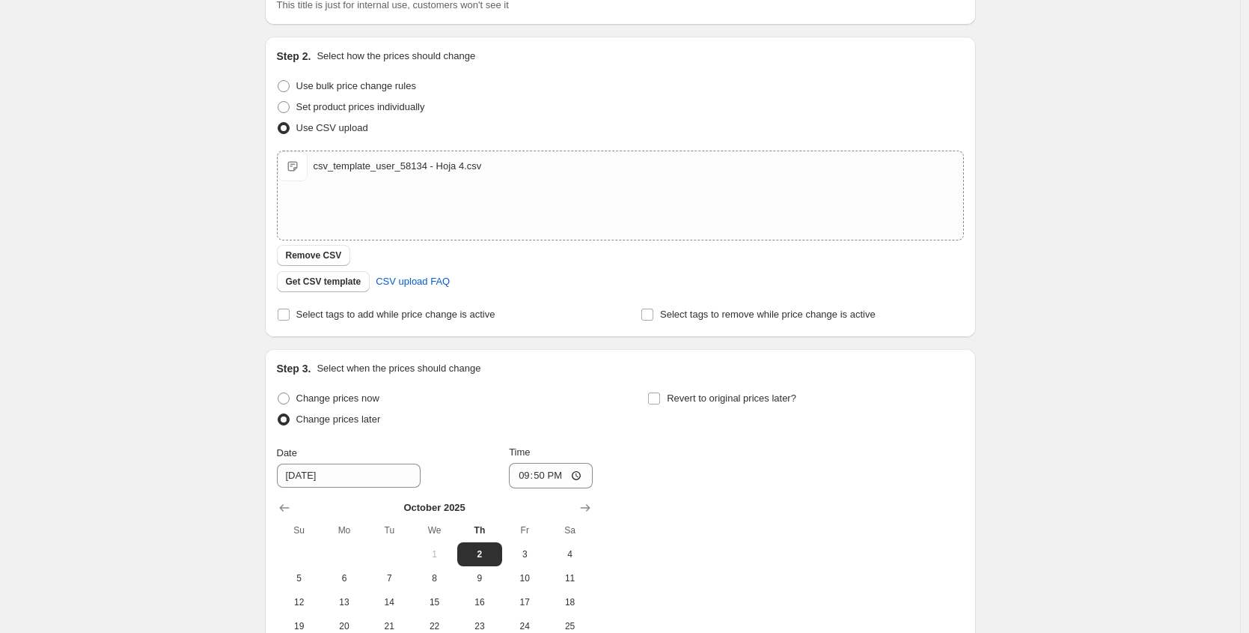
scroll to position [0, 0]
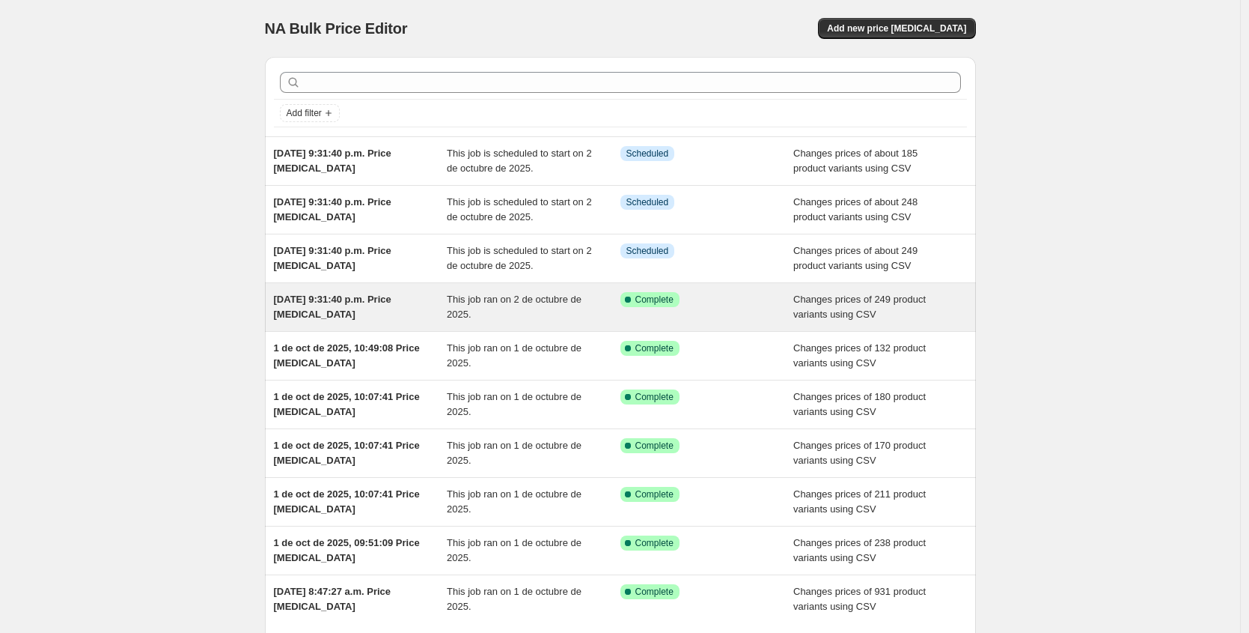
click at [837, 313] on span "Changes prices of 249 product variants using CSV" at bounding box center [860, 306] width 133 height 26
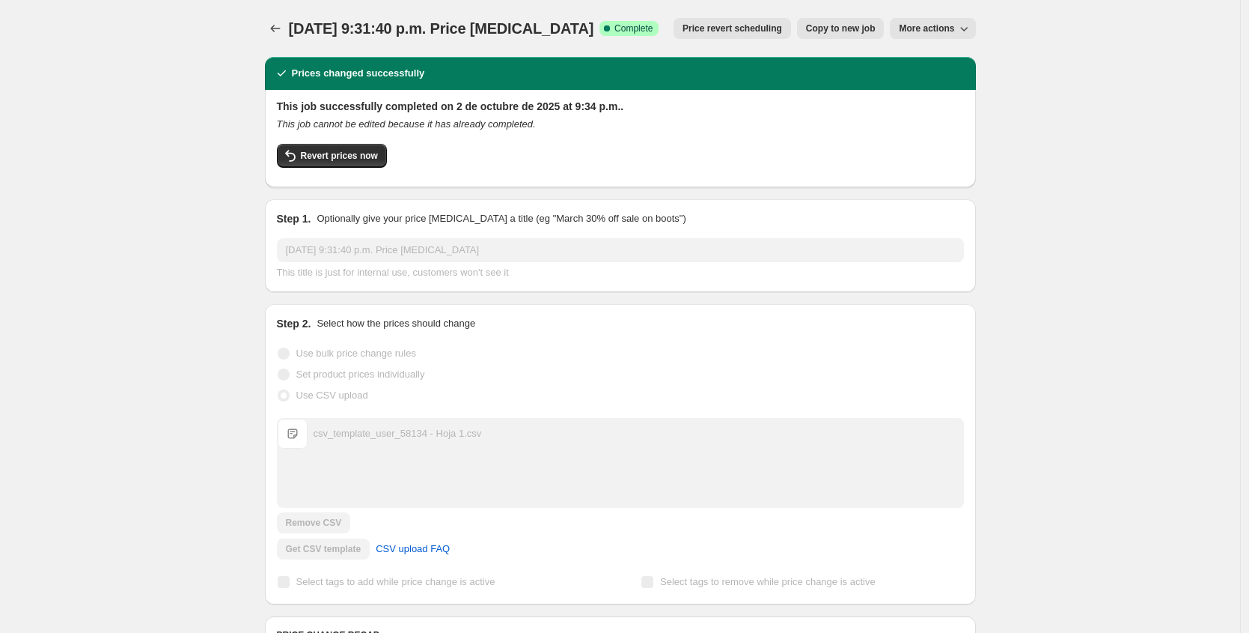
click at [945, 24] on span "More actions" at bounding box center [926, 28] width 55 height 12
